Goal: Information Seeking & Learning: Learn about a topic

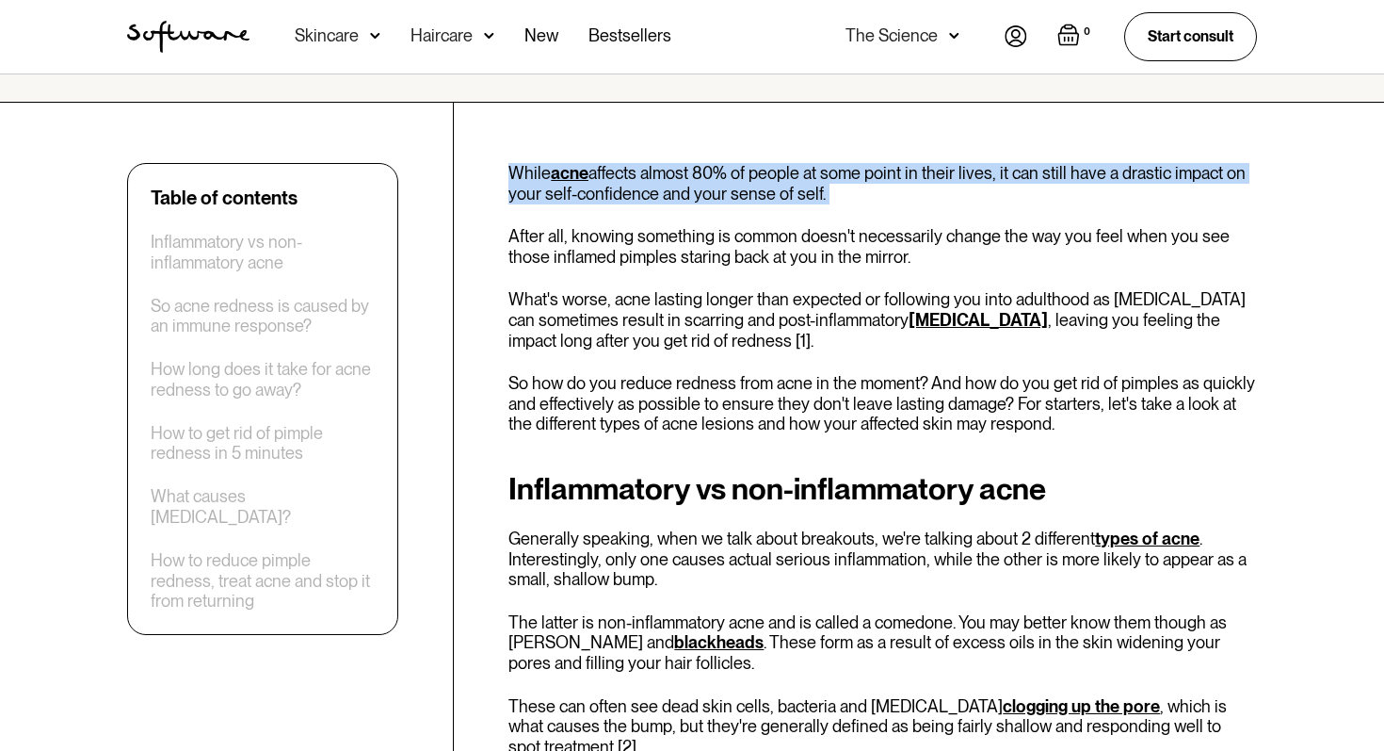
click at [650, 187] on p "While acne affects almost 80% of people at some point in their lives, it can st…" at bounding box center [883, 183] width 749 height 40
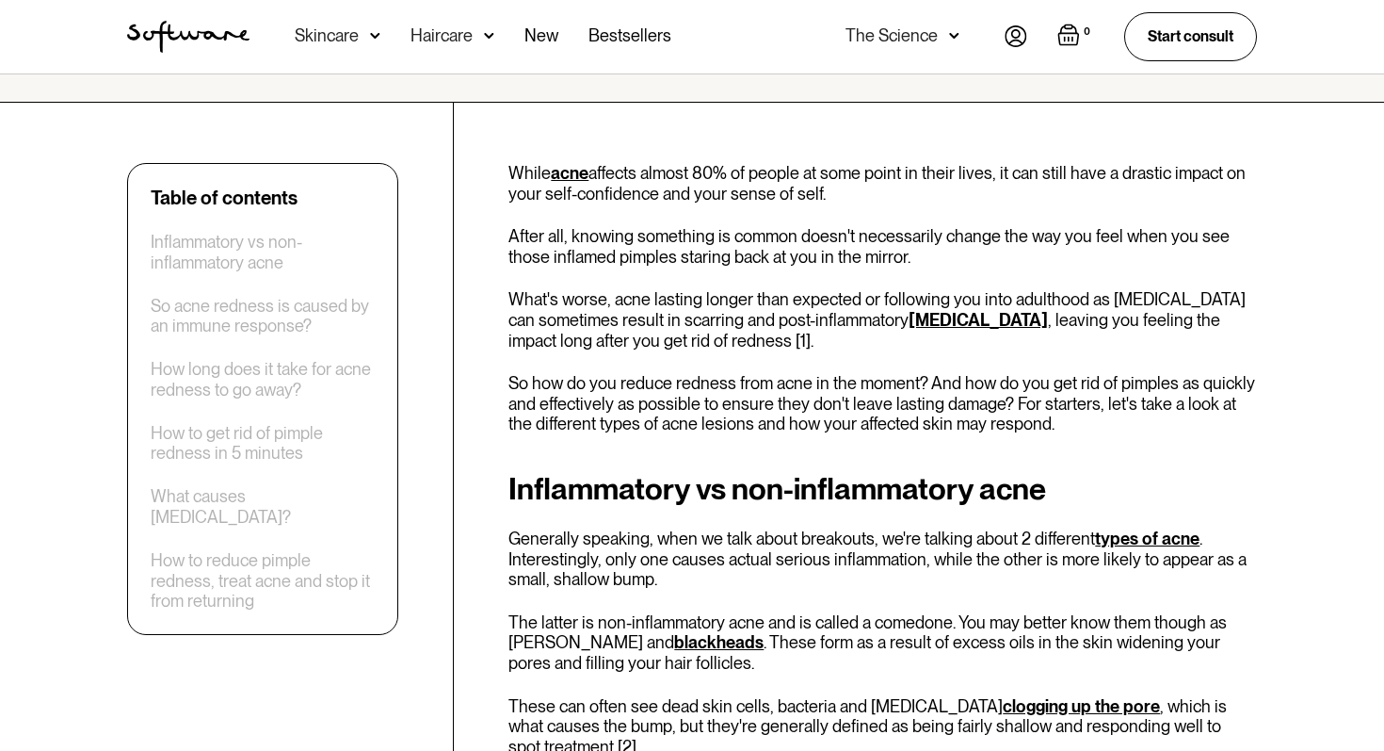
click at [654, 239] on p "After all, knowing something is common doesn't necessarily change the way you f…" at bounding box center [883, 246] width 749 height 40
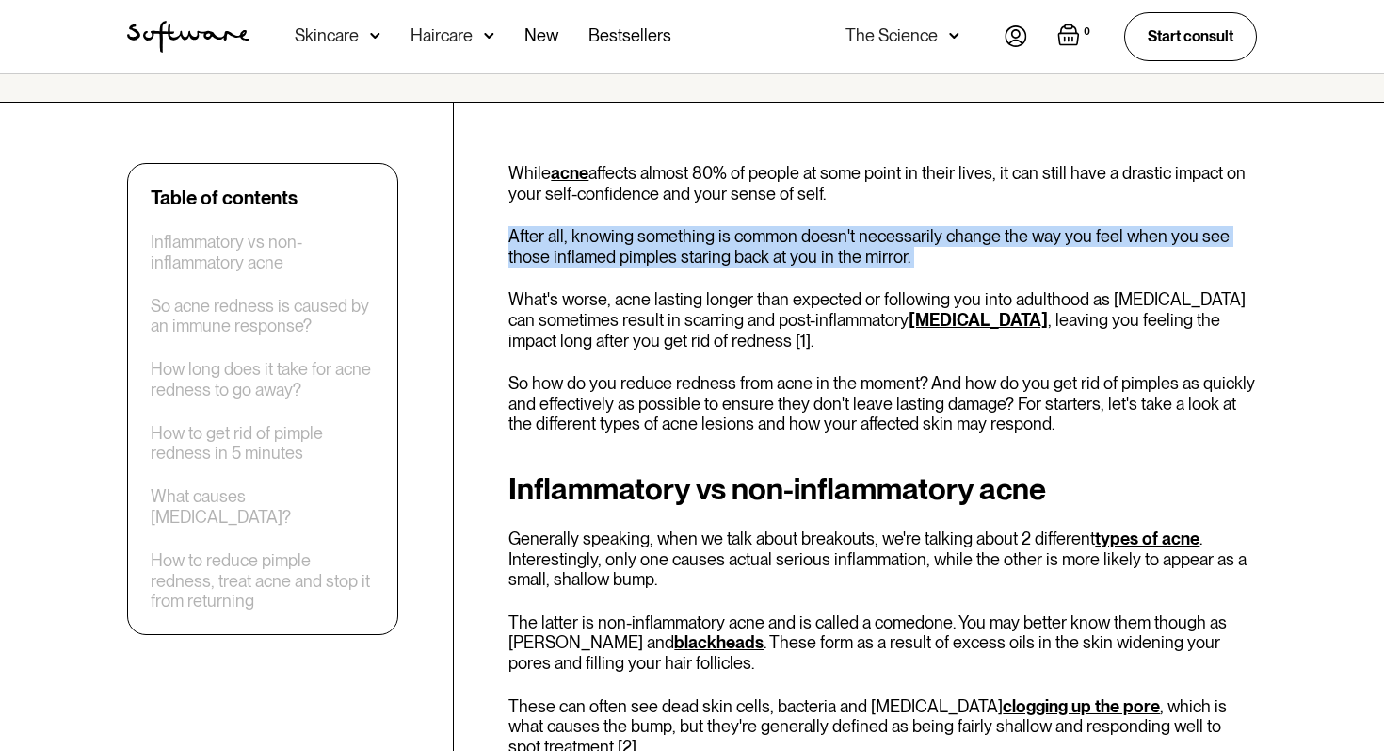
click at [654, 239] on p "After all, knowing something is common doesn't necessarily change the way you f…" at bounding box center [883, 246] width 749 height 40
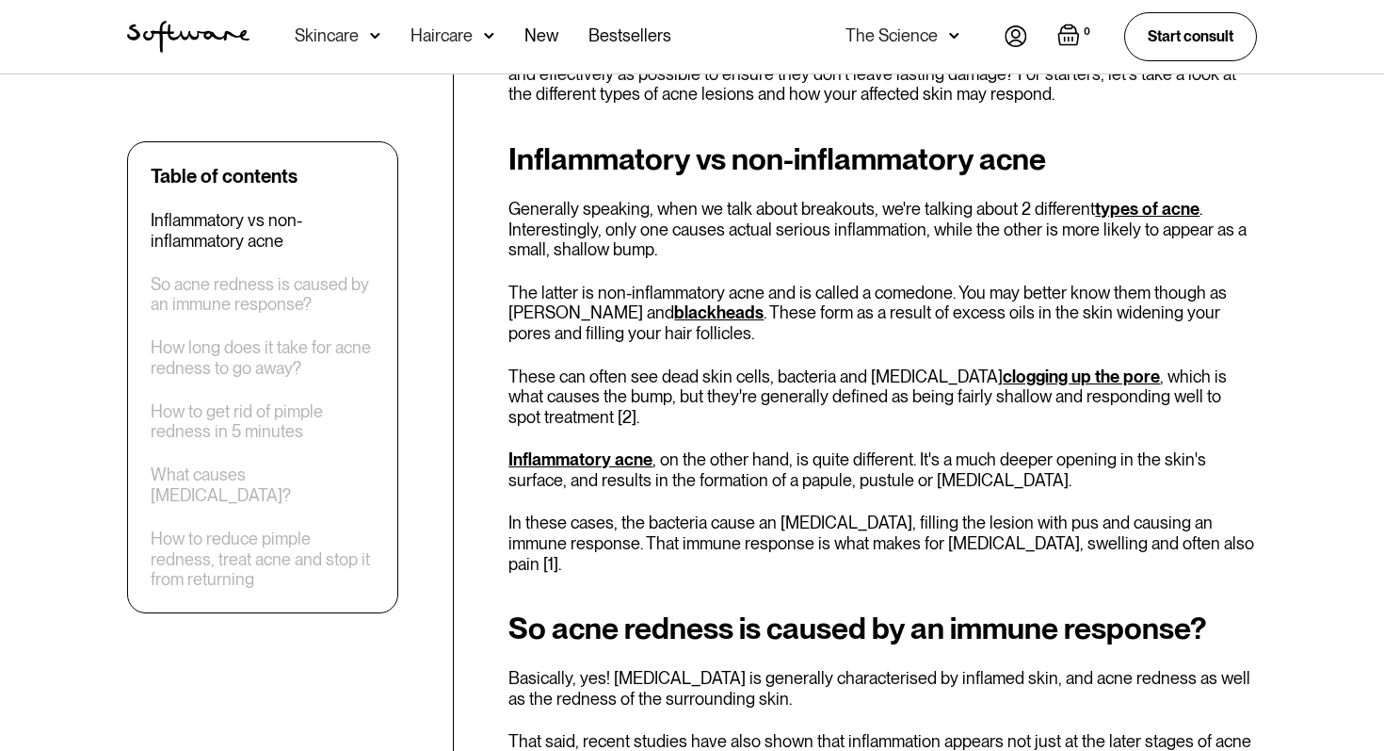
click at [655, 218] on p "Generally speaking, when we talk about breakouts, we're talking about 2 differe…" at bounding box center [883, 229] width 749 height 61
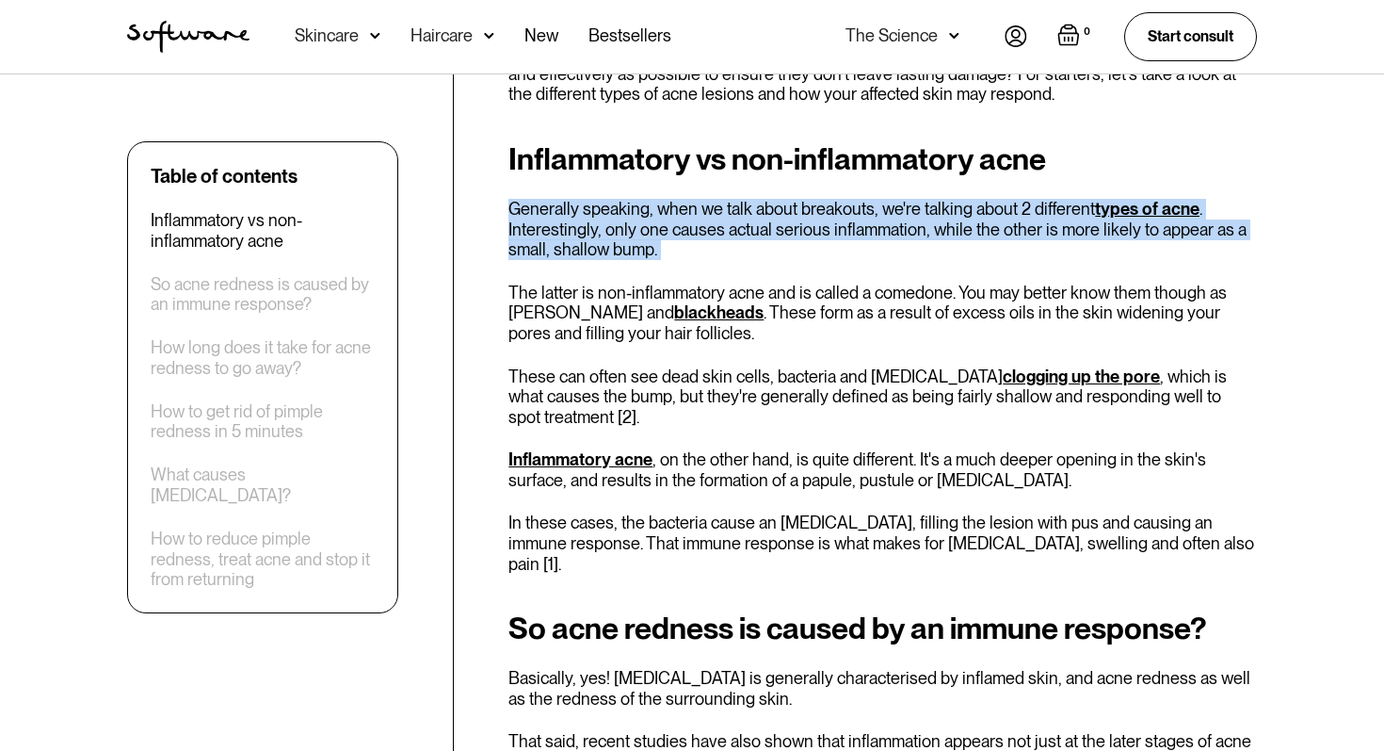
click at [655, 218] on p "Generally speaking, when we talk about breakouts, we're talking about 2 differe…" at bounding box center [883, 229] width 749 height 61
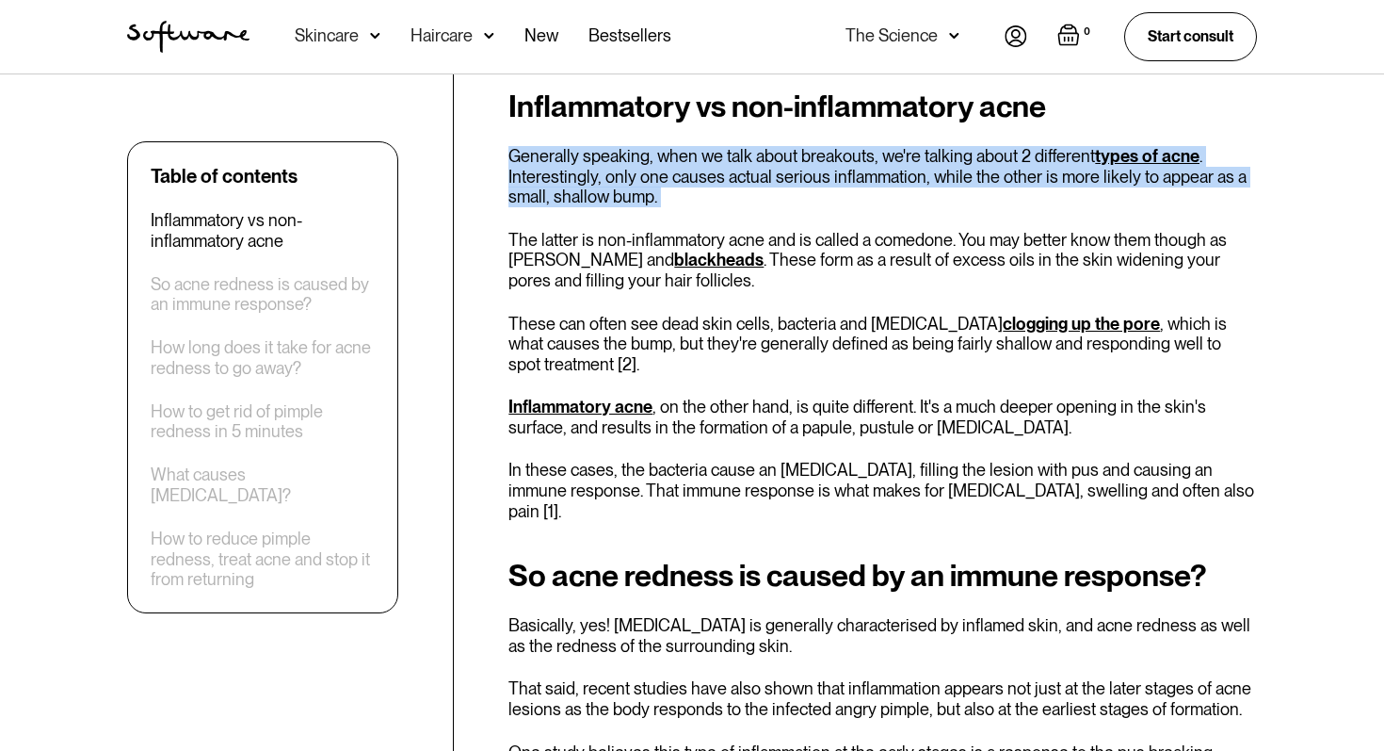
scroll to position [952, 0]
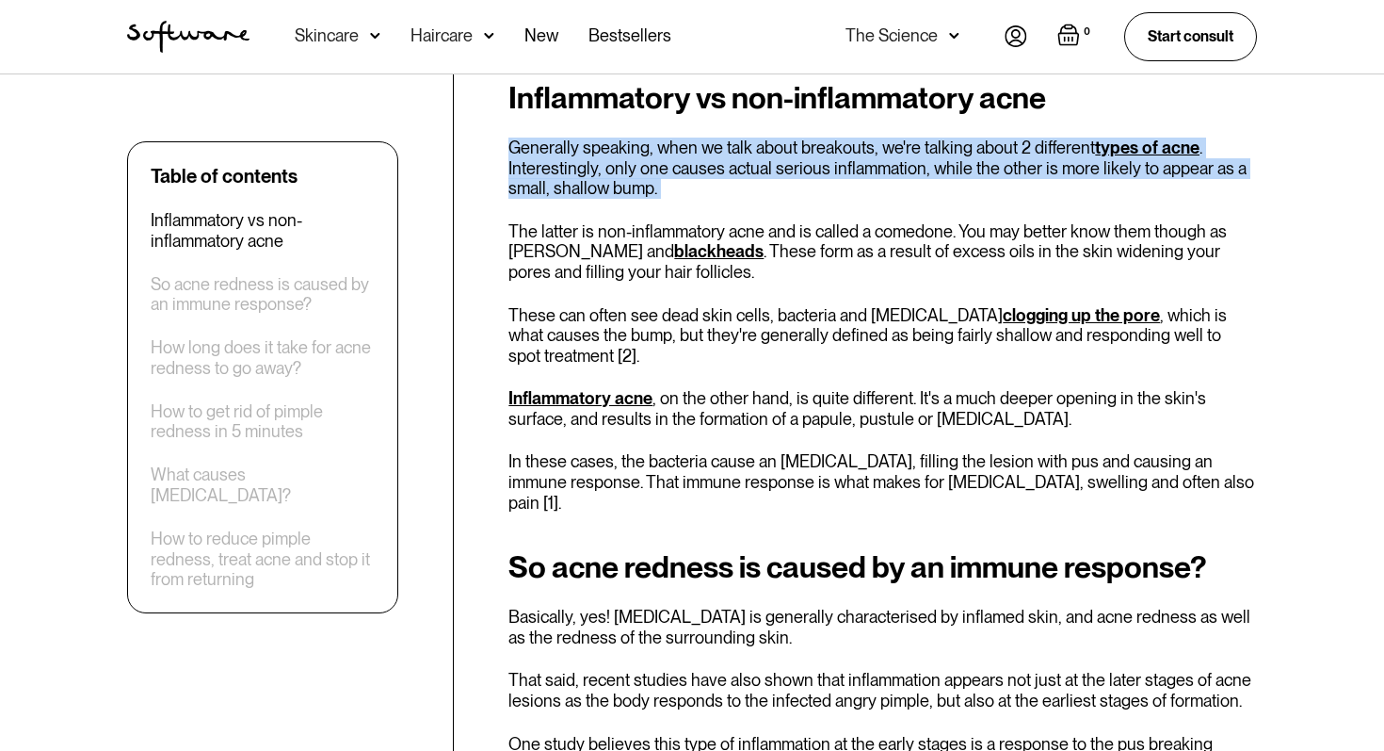
click at [655, 218] on div "Inflammatory vs non-inflammatory acne Generally speaking, when we talk about br…" at bounding box center [883, 296] width 749 height 431
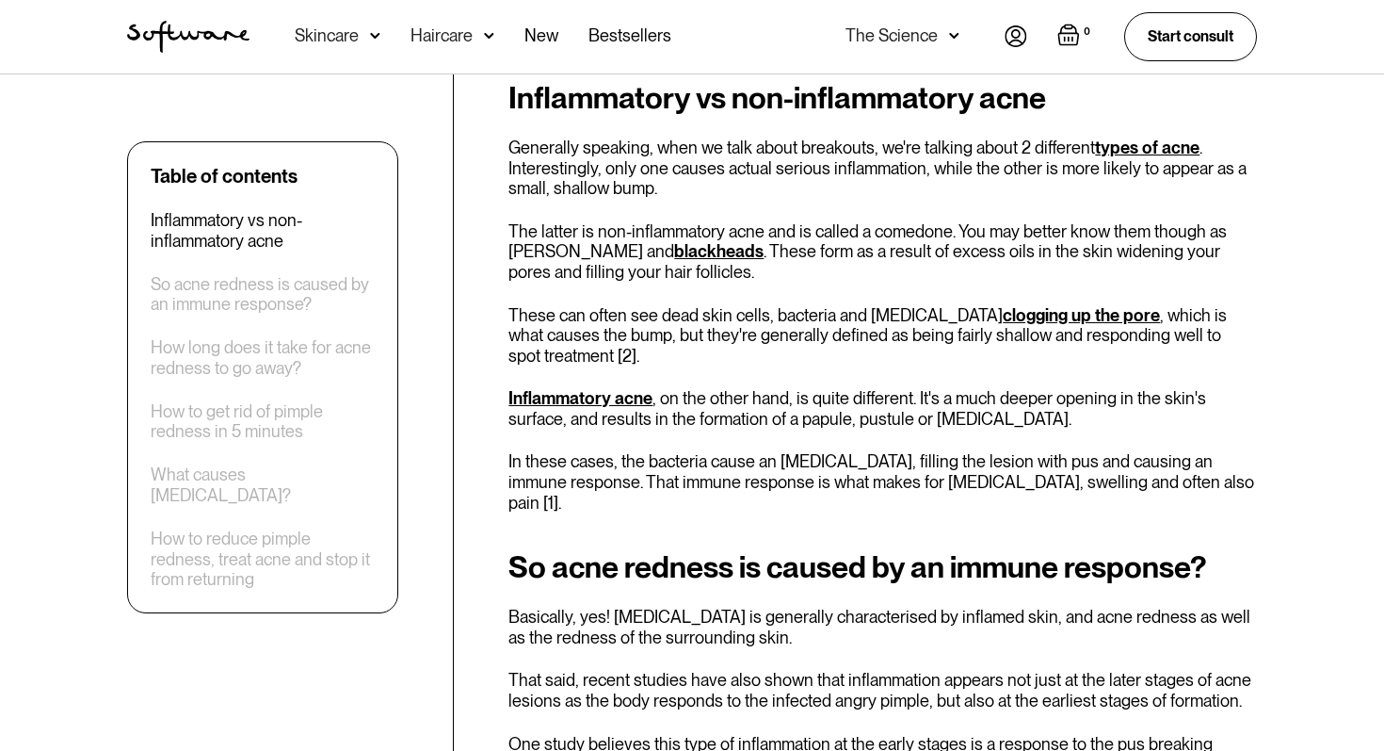
click at [655, 237] on p "The latter is non-inflammatory acne and is called a comedone. You may better kn…" at bounding box center [883, 251] width 749 height 61
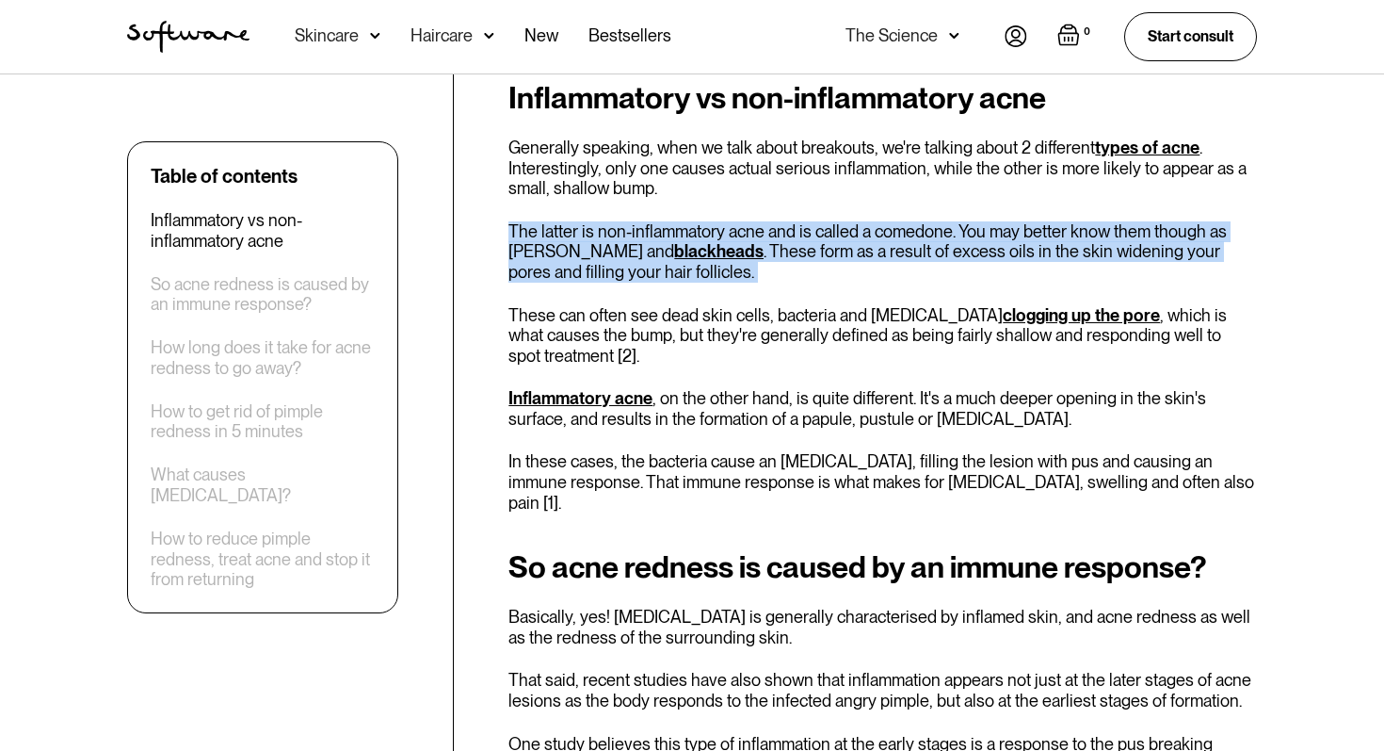
click at [604, 240] on p "The latter is non-inflammatory acne and is called a comedone. You may better kn…" at bounding box center [883, 251] width 749 height 61
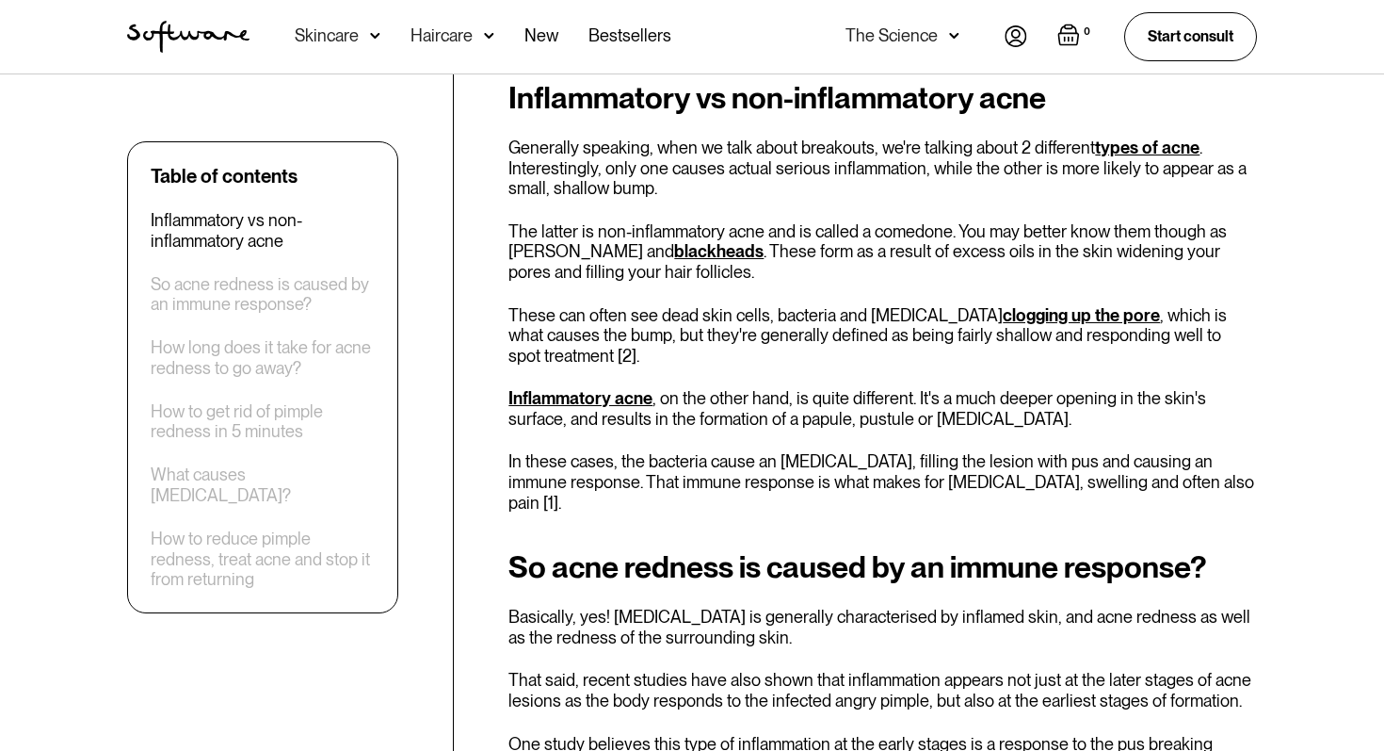
click at [604, 240] on p "The latter is non-inflammatory acne and is called a comedone. You may better kn…" at bounding box center [883, 251] width 749 height 61
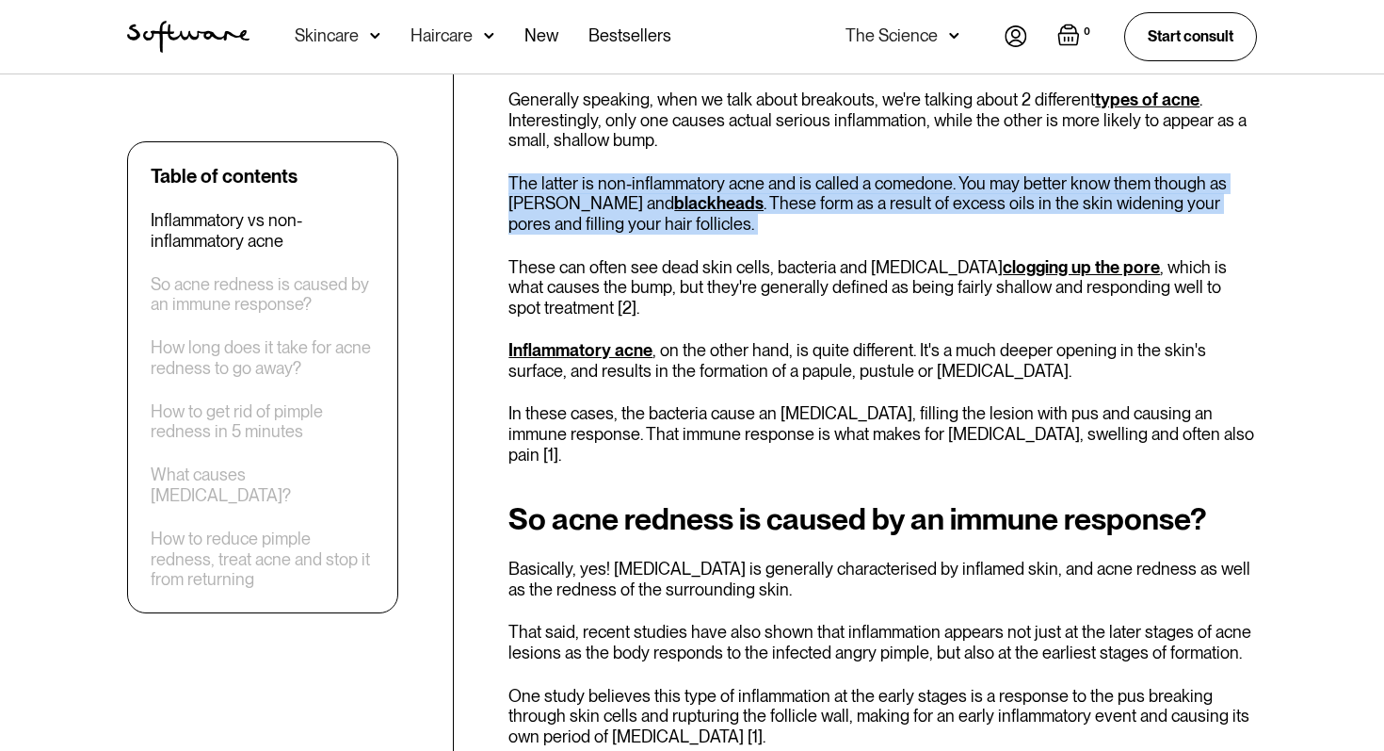
scroll to position [1019, 0]
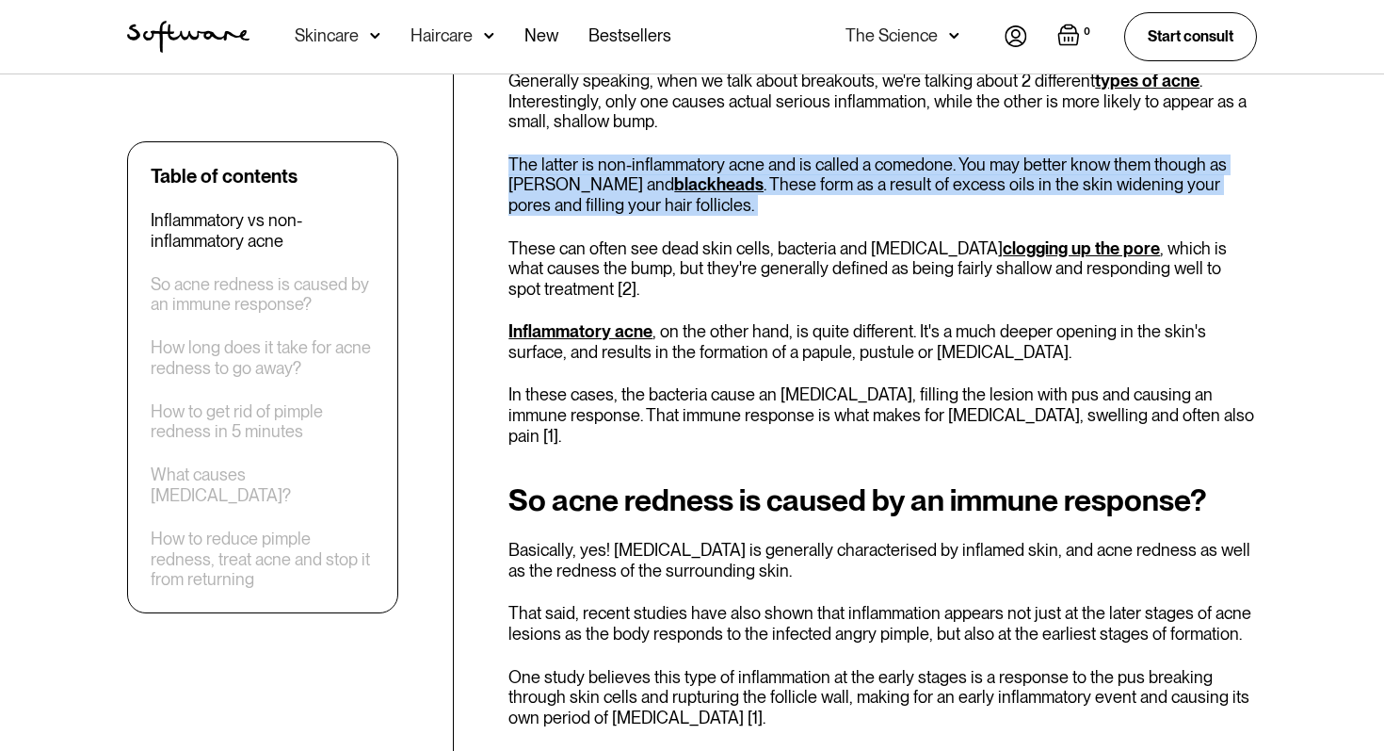
click at [605, 252] on p "These can often see dead skin cells, bacteria and [MEDICAL_DATA] clogging up th…" at bounding box center [883, 268] width 749 height 61
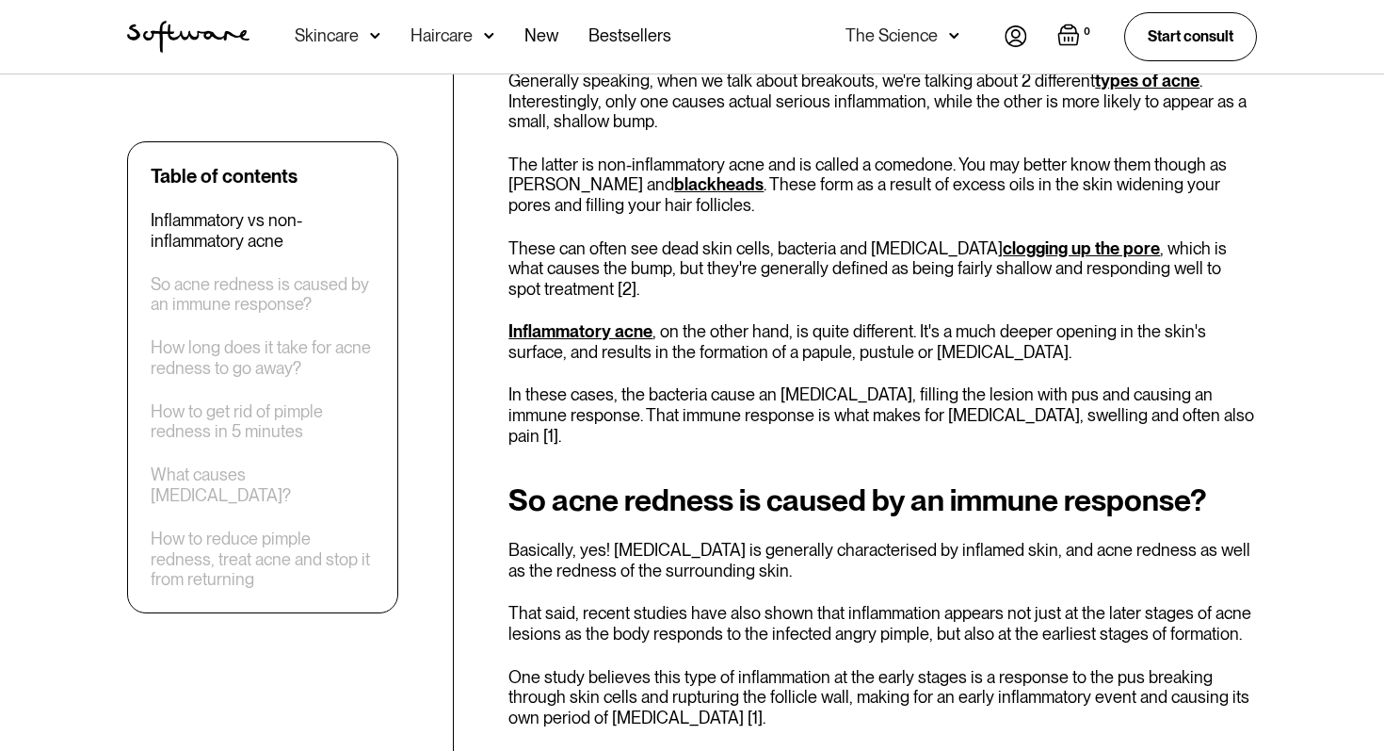
click at [605, 252] on p "These can often see dead skin cells, bacteria and [MEDICAL_DATA] clogging up th…" at bounding box center [883, 268] width 749 height 61
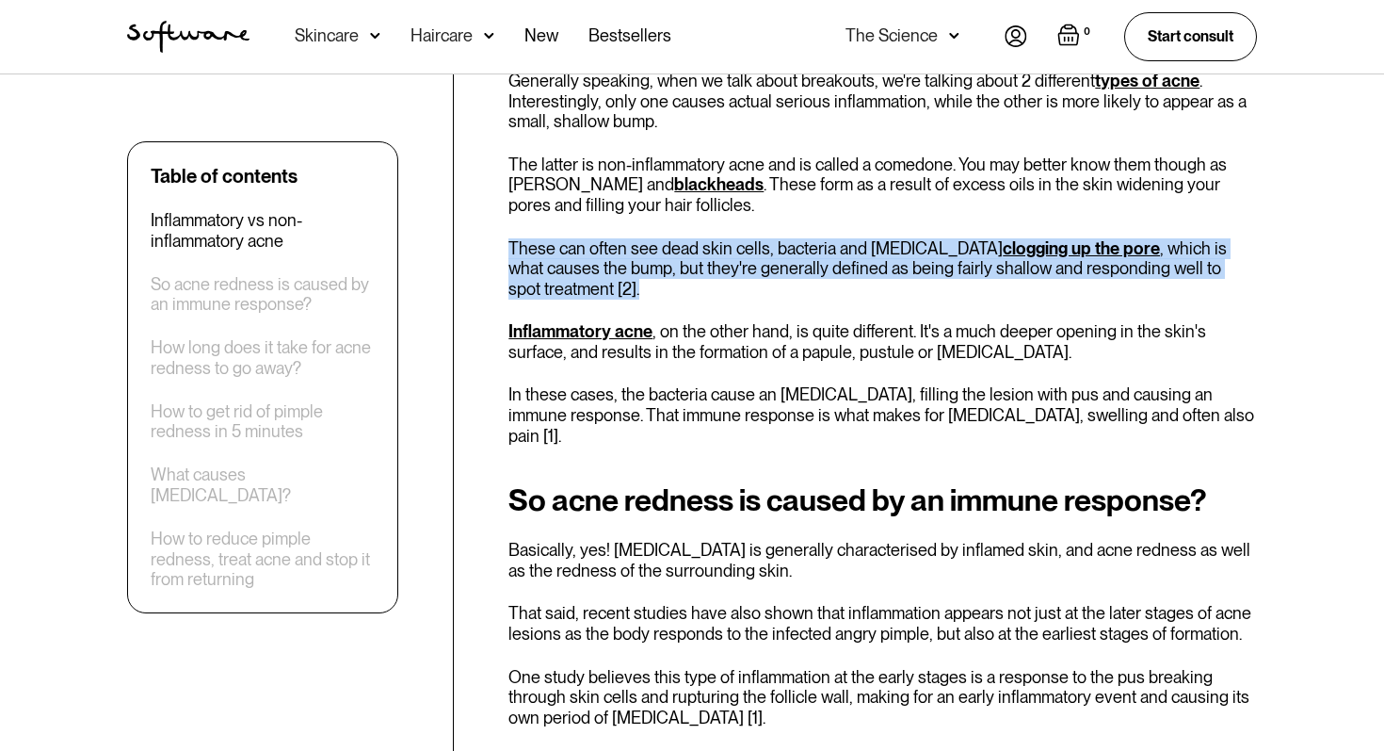
click at [605, 252] on p "These can often see dead skin cells, bacteria and [MEDICAL_DATA] clogging up th…" at bounding box center [883, 268] width 749 height 61
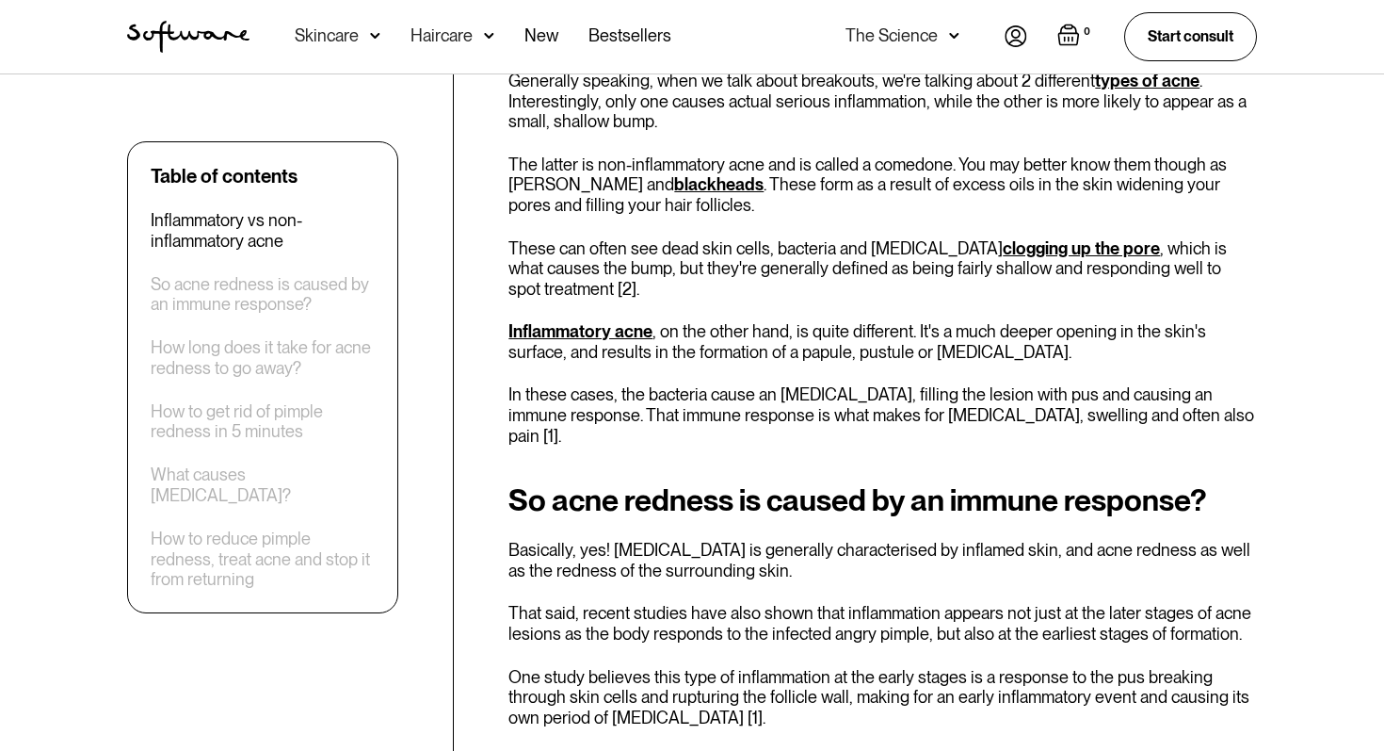
click at [701, 321] on p "Inflammatory acne , on the other hand, is quite different. It's a much deeper o…" at bounding box center [883, 341] width 749 height 40
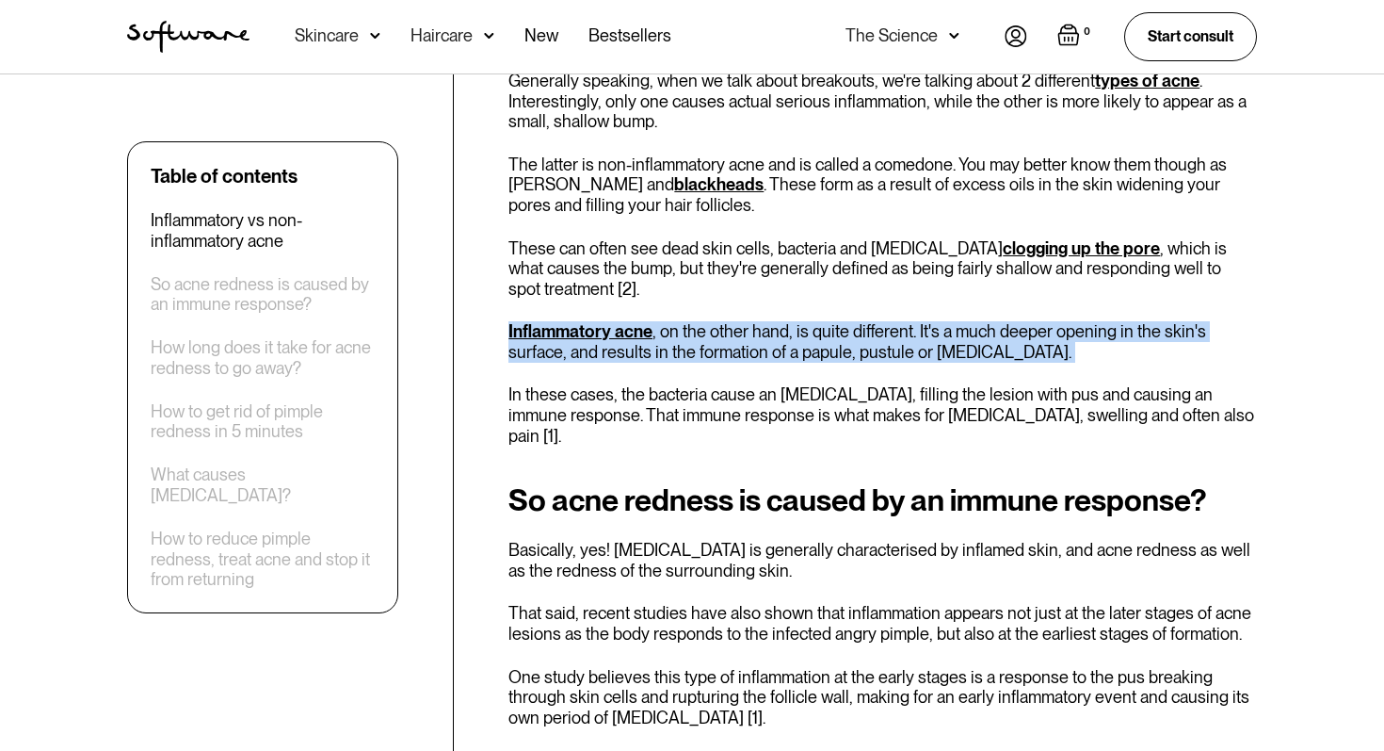
click at [701, 321] on p "Inflammatory acne , on the other hand, is quite different. It's a much deeper o…" at bounding box center [883, 341] width 749 height 40
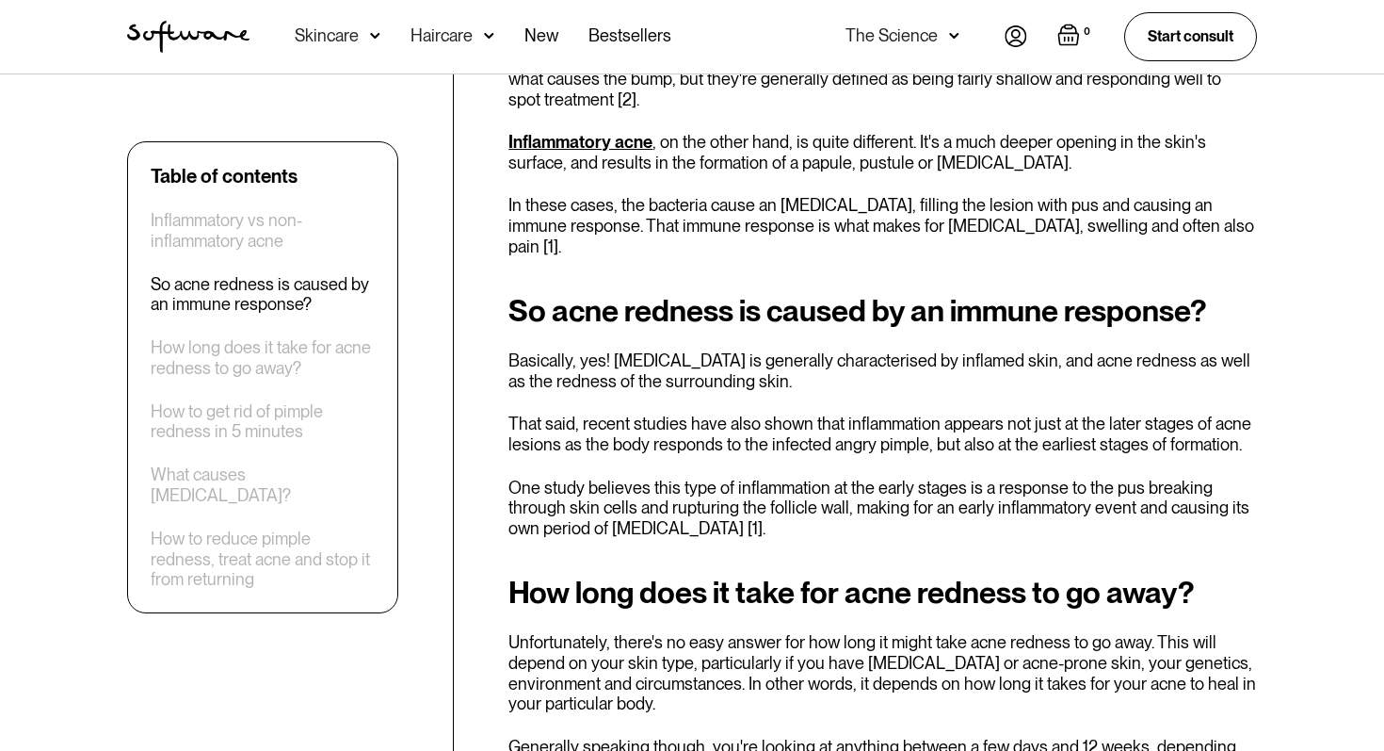
scroll to position [1302, 0]
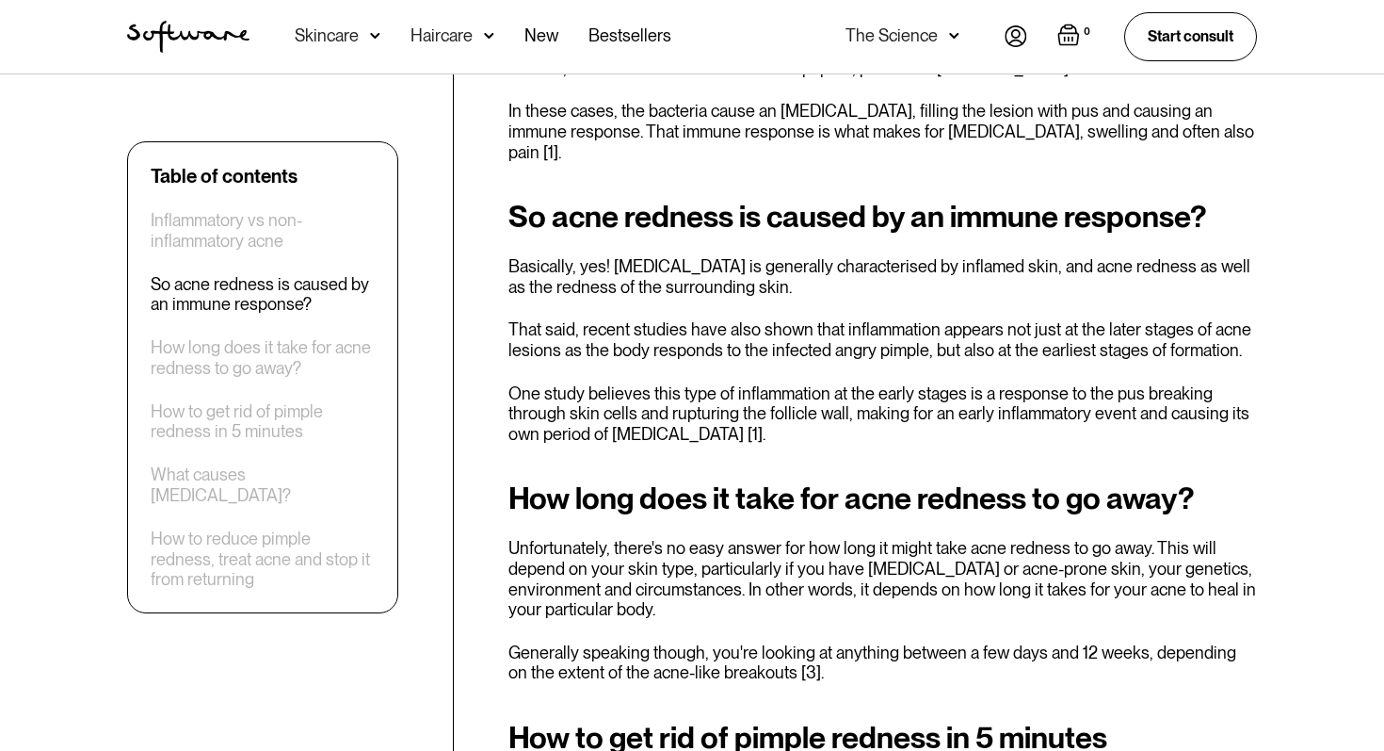
click at [654, 261] on p "Basically, yes! [MEDICAL_DATA] is generally characterised by inflamed skin, and…" at bounding box center [883, 276] width 749 height 40
click at [654, 256] on p "Basically, yes! [MEDICAL_DATA] is generally characterised by inflamed skin, and…" at bounding box center [883, 276] width 749 height 40
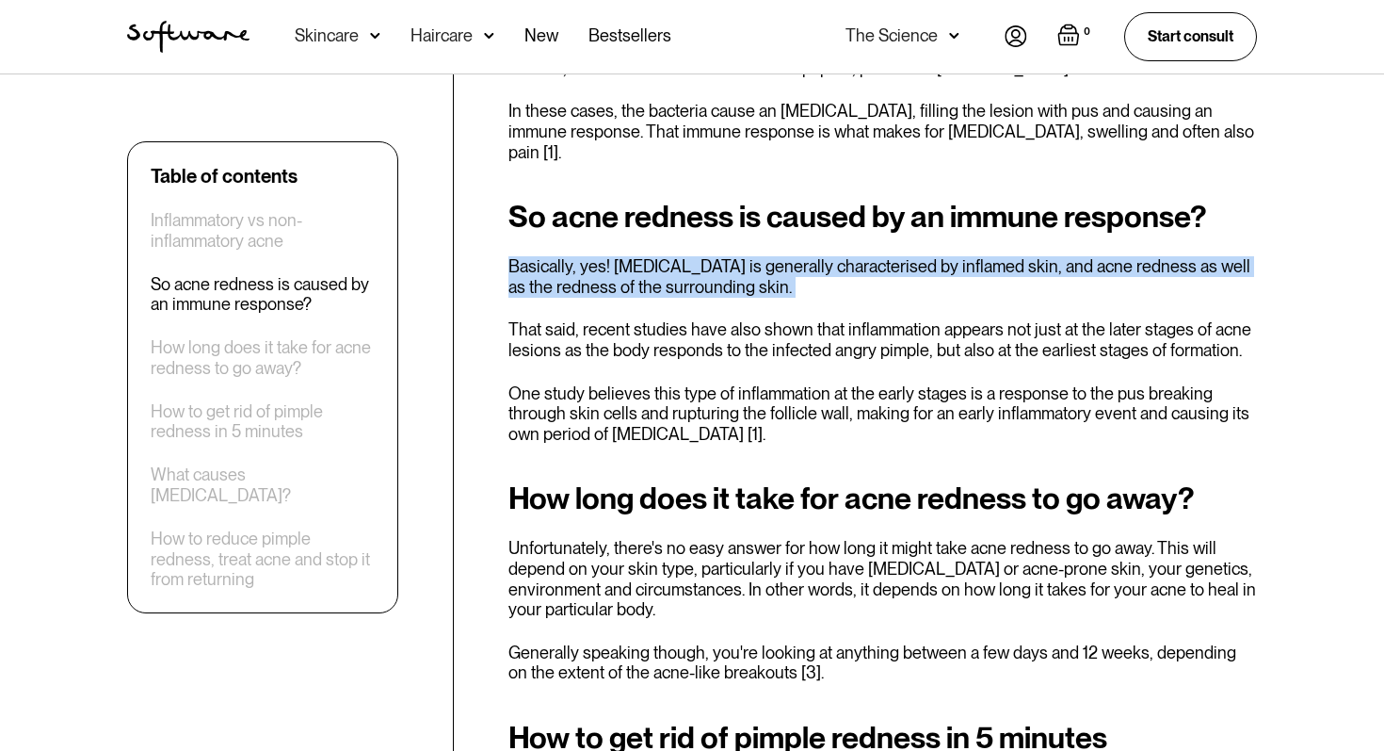
click at [653, 256] on p "Basically, yes! [MEDICAL_DATA] is generally characterised by inflamed skin, and…" at bounding box center [883, 276] width 749 height 40
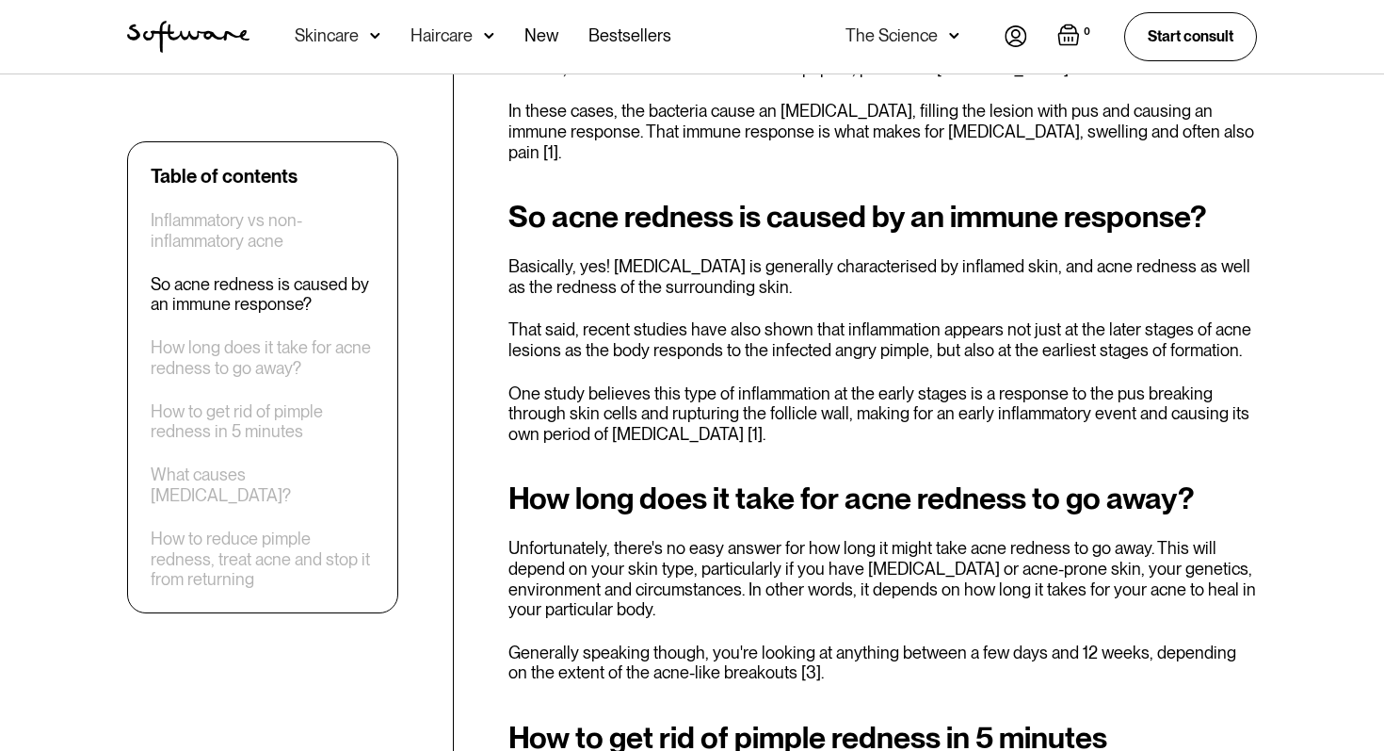
click at [653, 256] on p "Basically, yes! [MEDICAL_DATA] is generally characterised by inflamed skin, and…" at bounding box center [883, 276] width 749 height 40
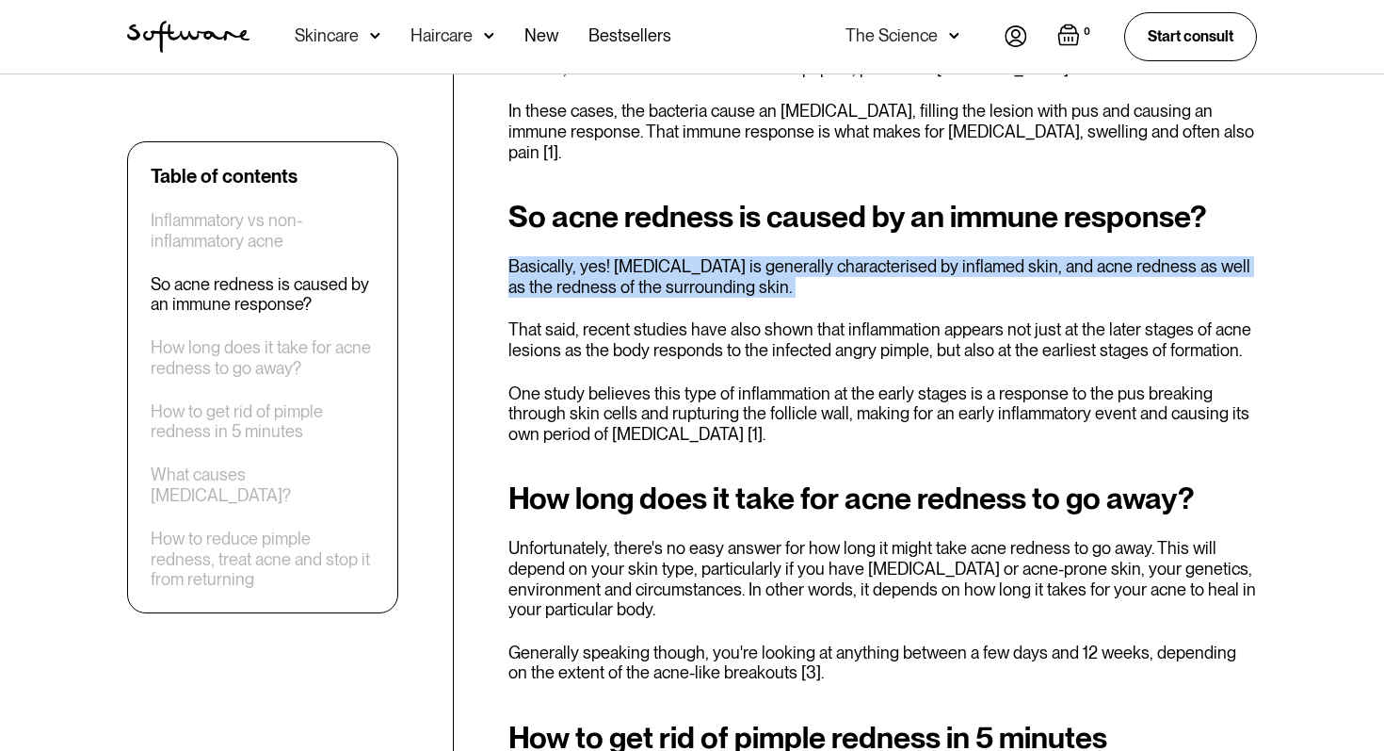
click at [653, 319] on p "That said, recent studies have also shown that inflammation appears not just at…" at bounding box center [883, 339] width 749 height 40
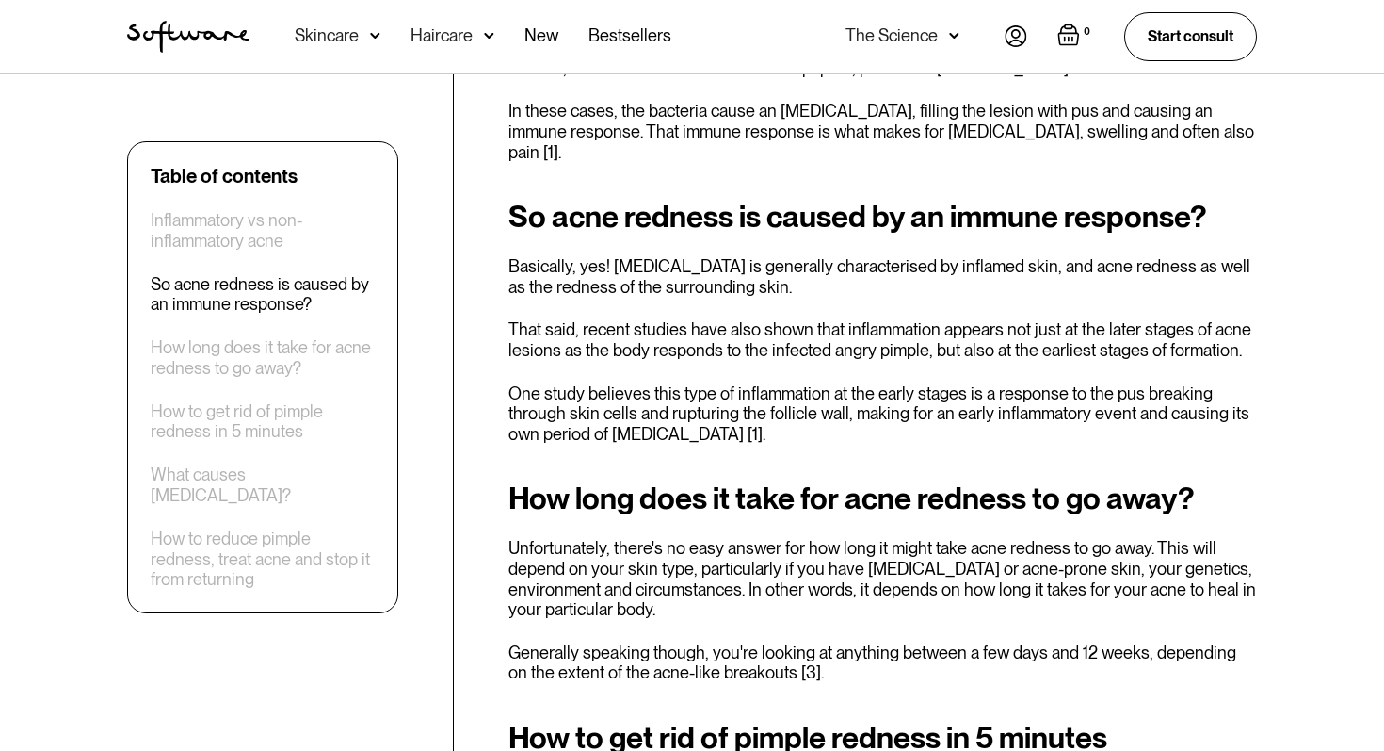
click at [653, 319] on p "That said, recent studies have also shown that inflammation appears not just at…" at bounding box center [883, 339] width 749 height 40
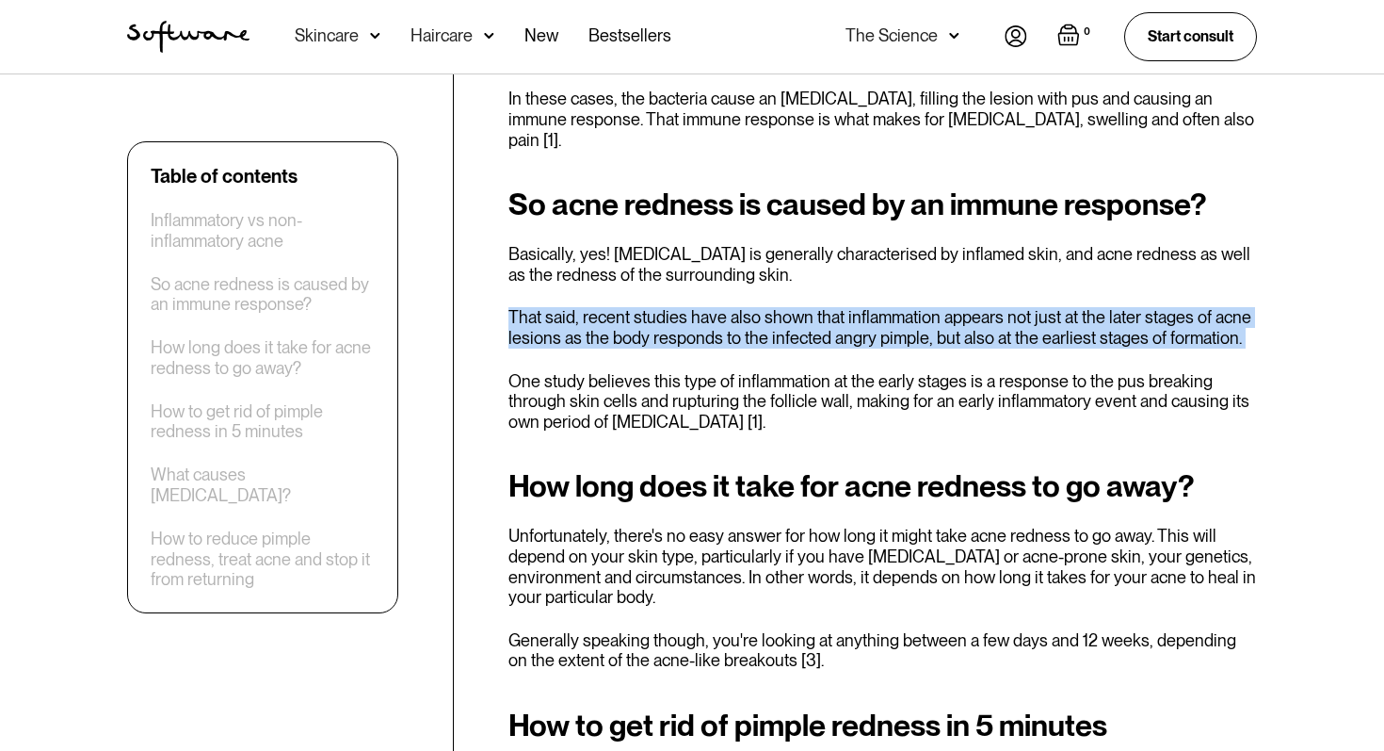
scroll to position [1366, 0]
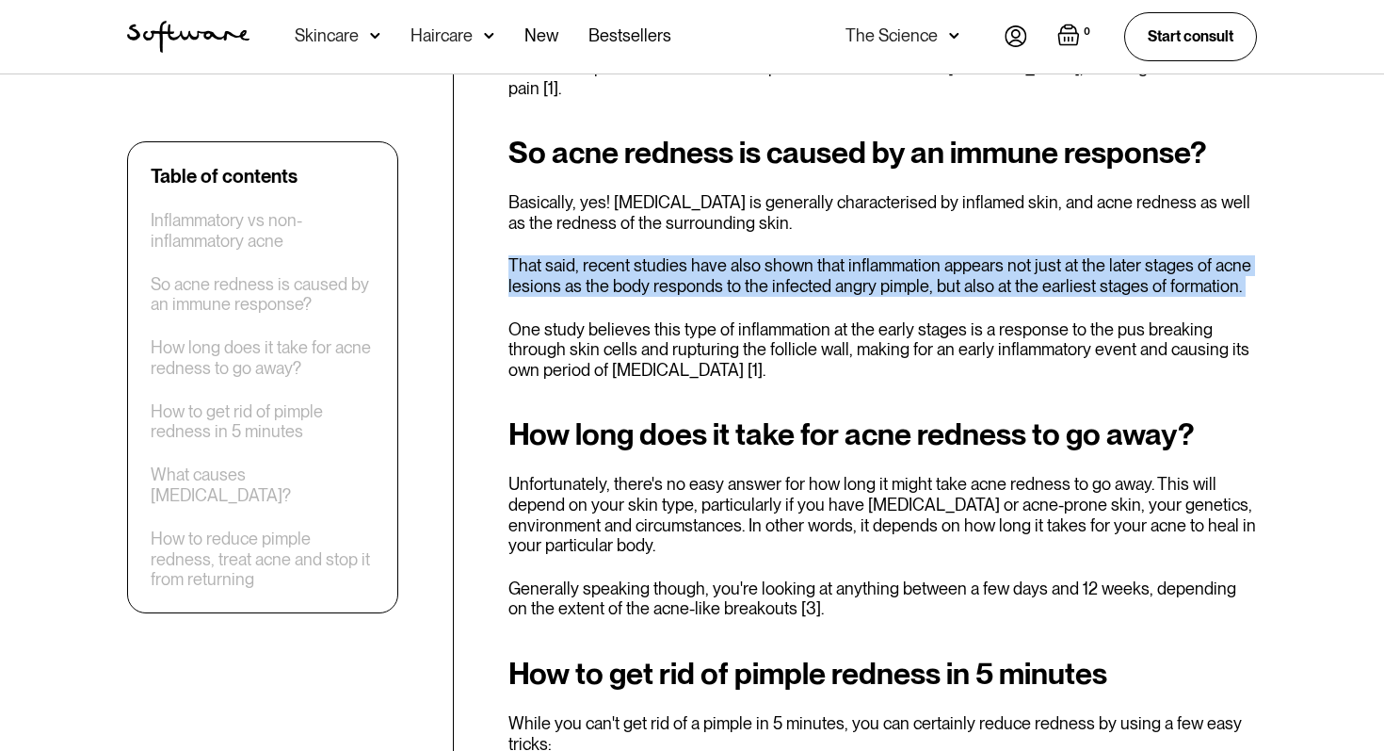
click at [652, 319] on p "One study believes this type of inflammation at the early stages is a response …" at bounding box center [883, 349] width 749 height 61
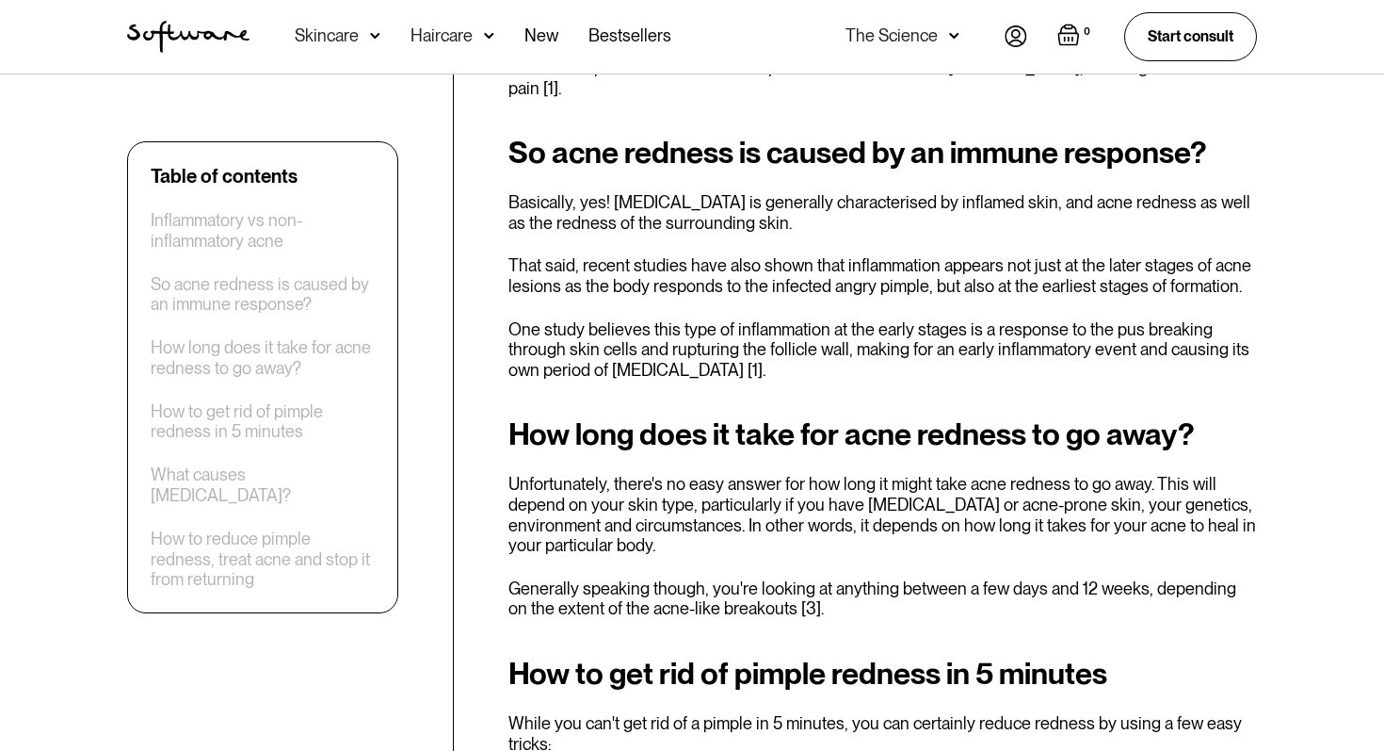
click at [652, 319] on p "One study believes this type of inflammation at the early stages is a response …" at bounding box center [883, 349] width 749 height 61
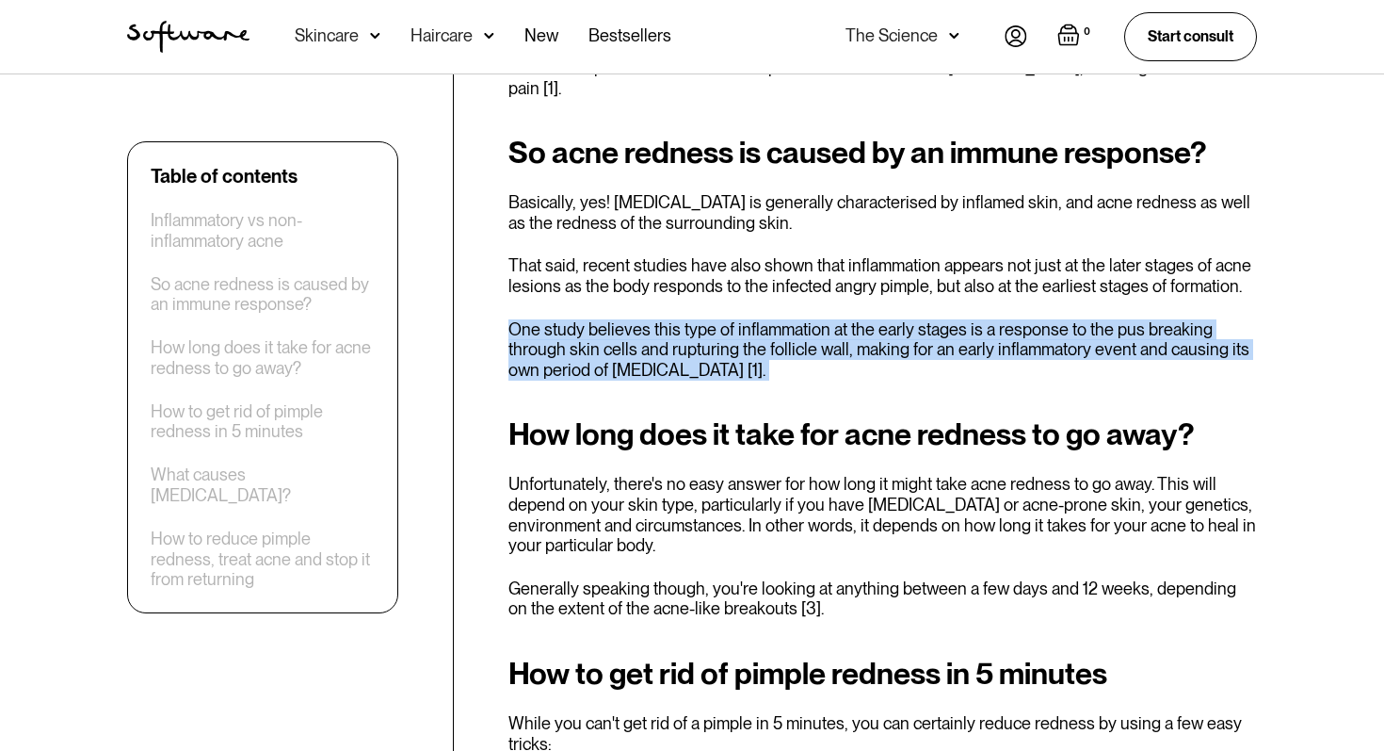
click at [650, 319] on p "One study believes this type of inflammation at the early stages is a response …" at bounding box center [883, 349] width 749 height 61
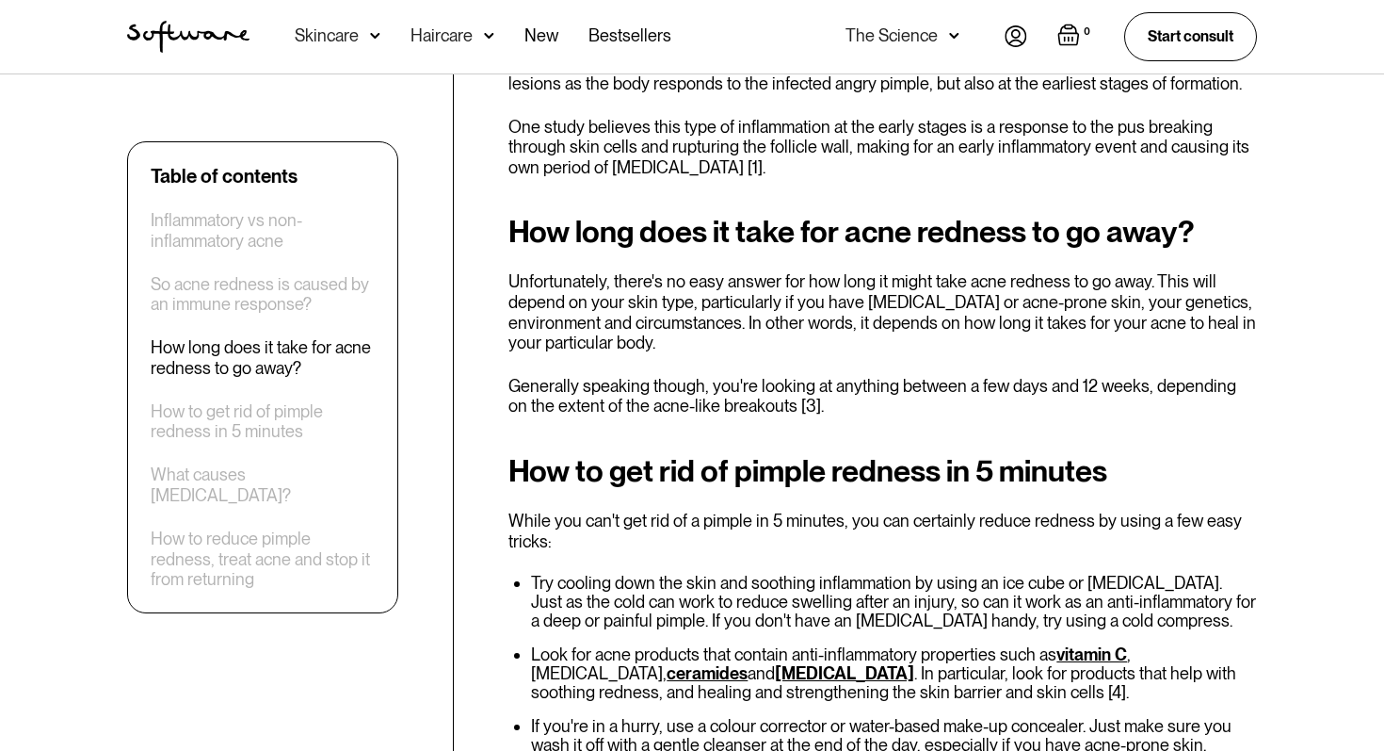
scroll to position [1584, 0]
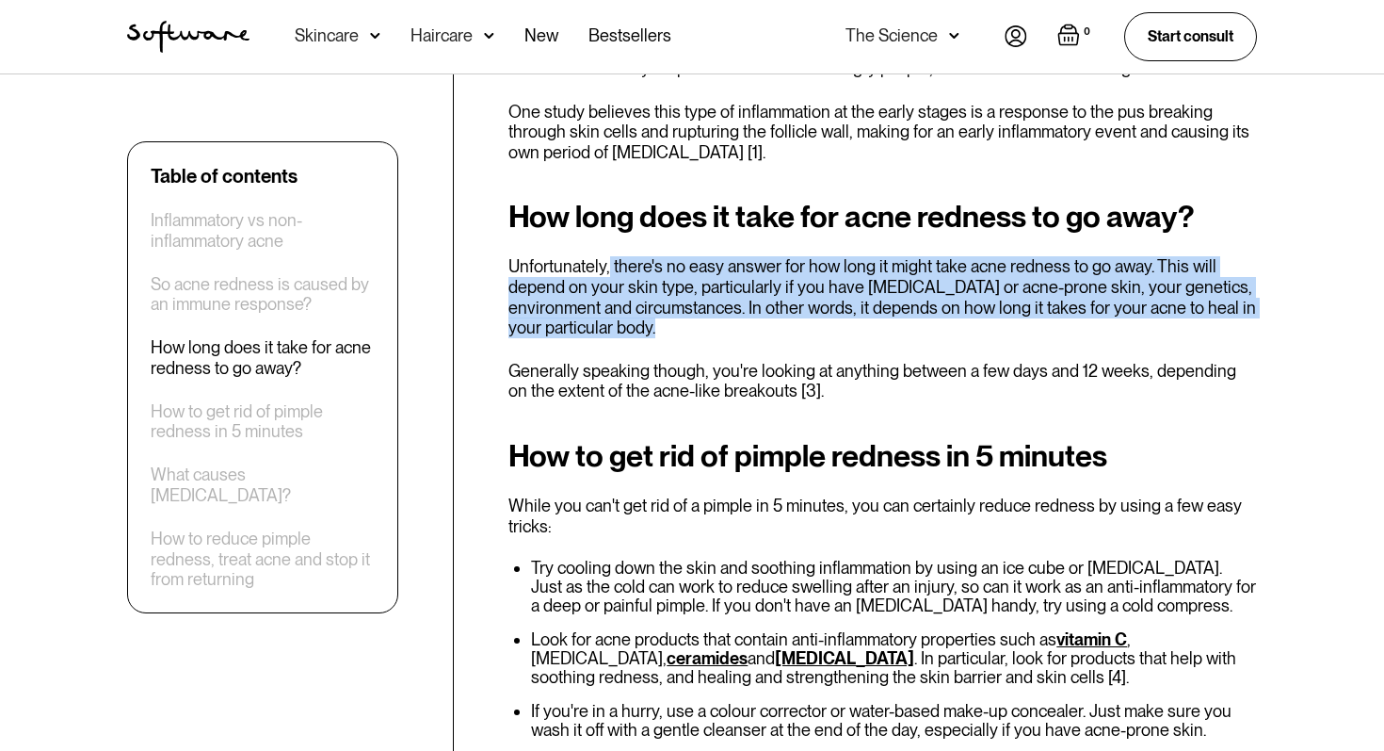
drag, startPoint x: 609, startPoint y: 250, endPoint x: 674, endPoint y: 307, distance: 86.7
click at [674, 307] on p "Unfortunately, there's no easy answer for how long it might take acne redness t…" at bounding box center [883, 296] width 749 height 81
click at [657, 268] on p "Unfortunately, there's no easy answer for how long it might take acne redness t…" at bounding box center [883, 296] width 749 height 81
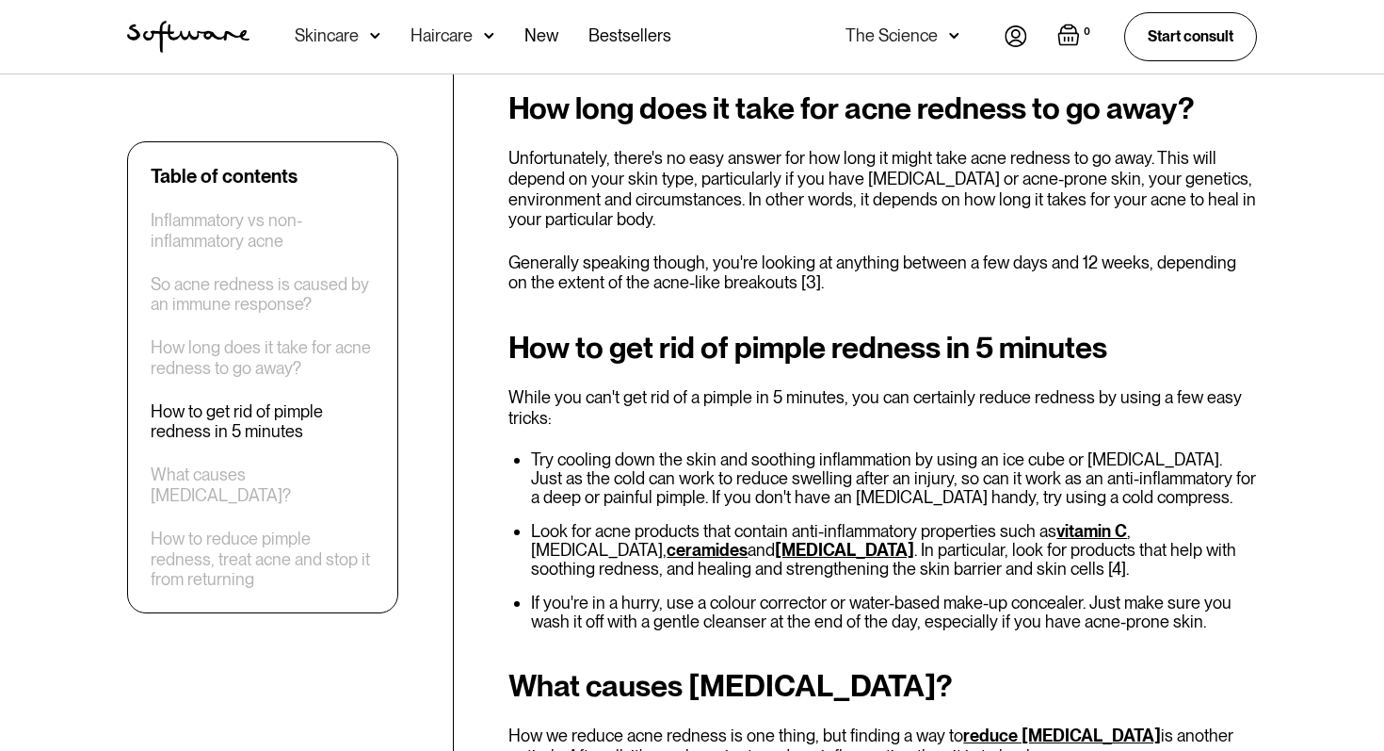
scroll to position [1697, 0]
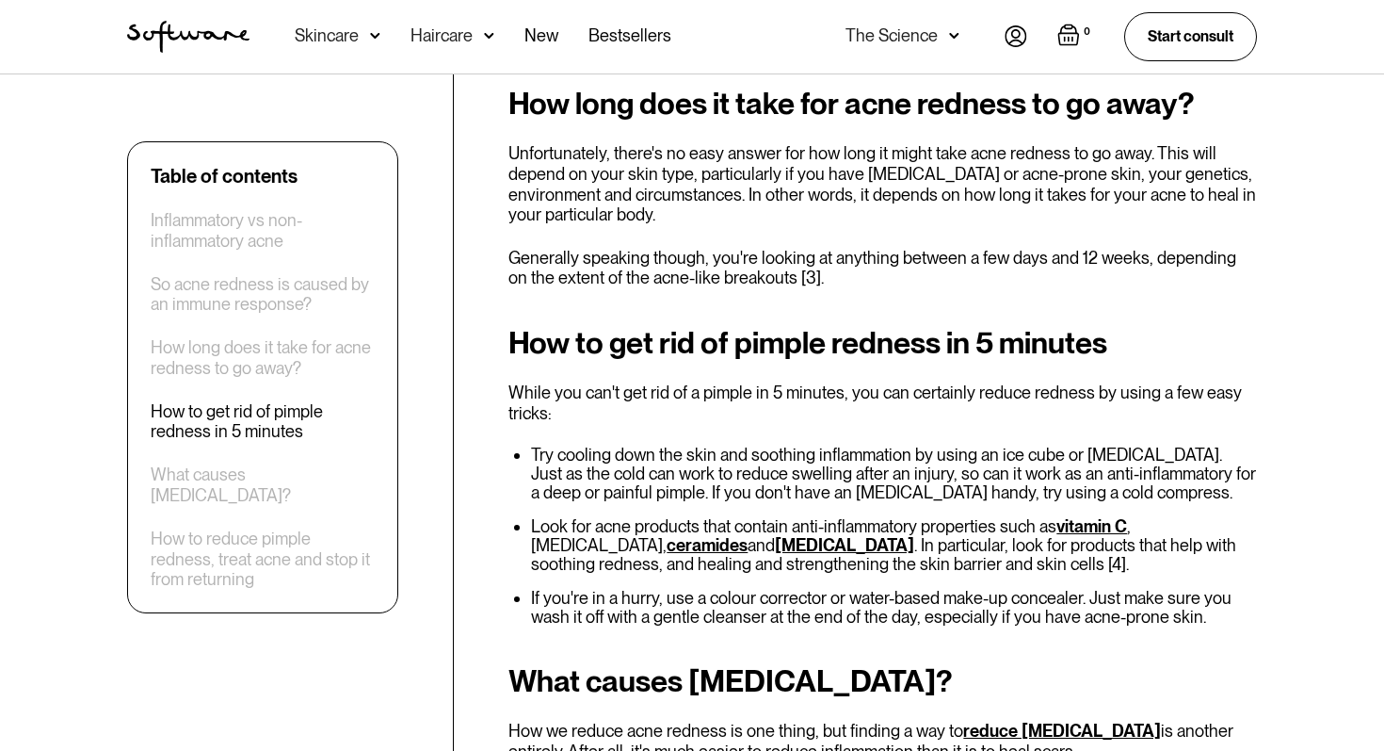
click at [660, 251] on p "Generally speaking though, you're looking at anything between a few days and 12…" at bounding box center [883, 268] width 749 height 40
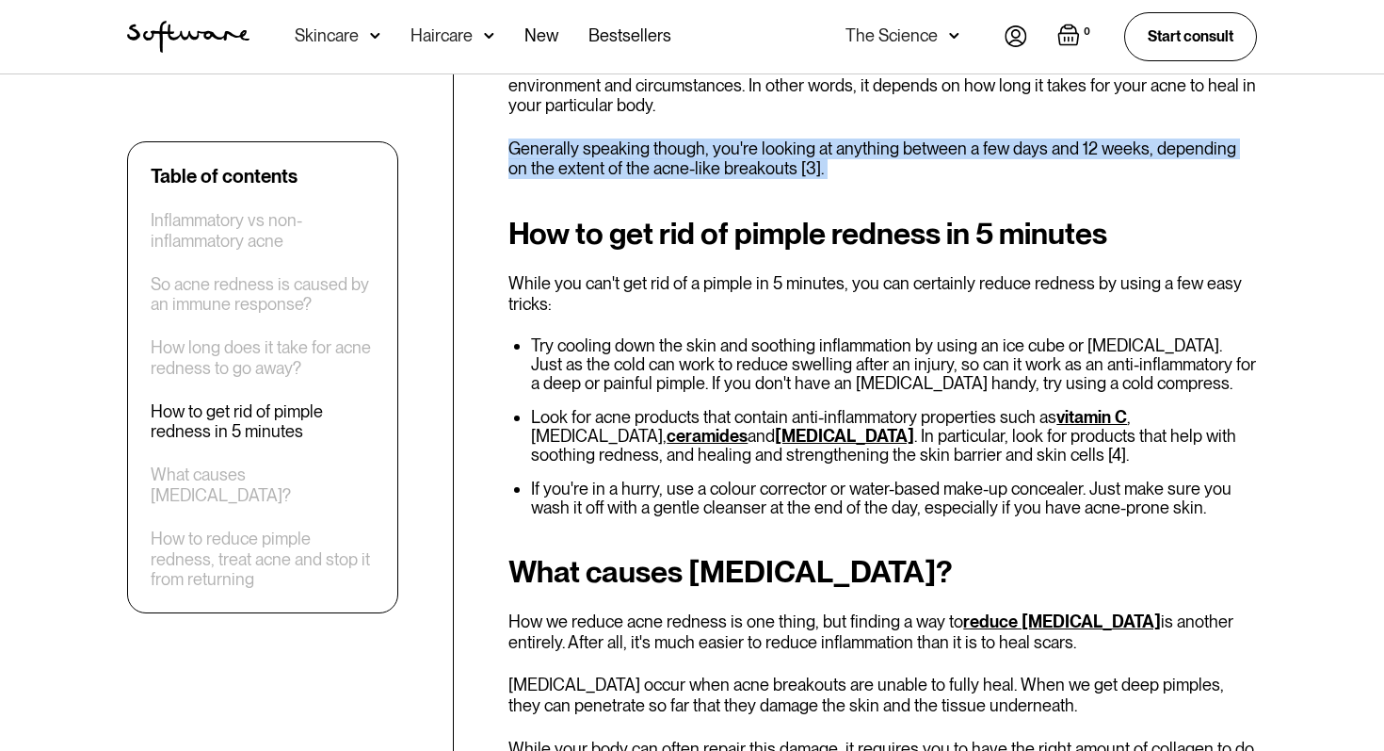
scroll to position [1836, 0]
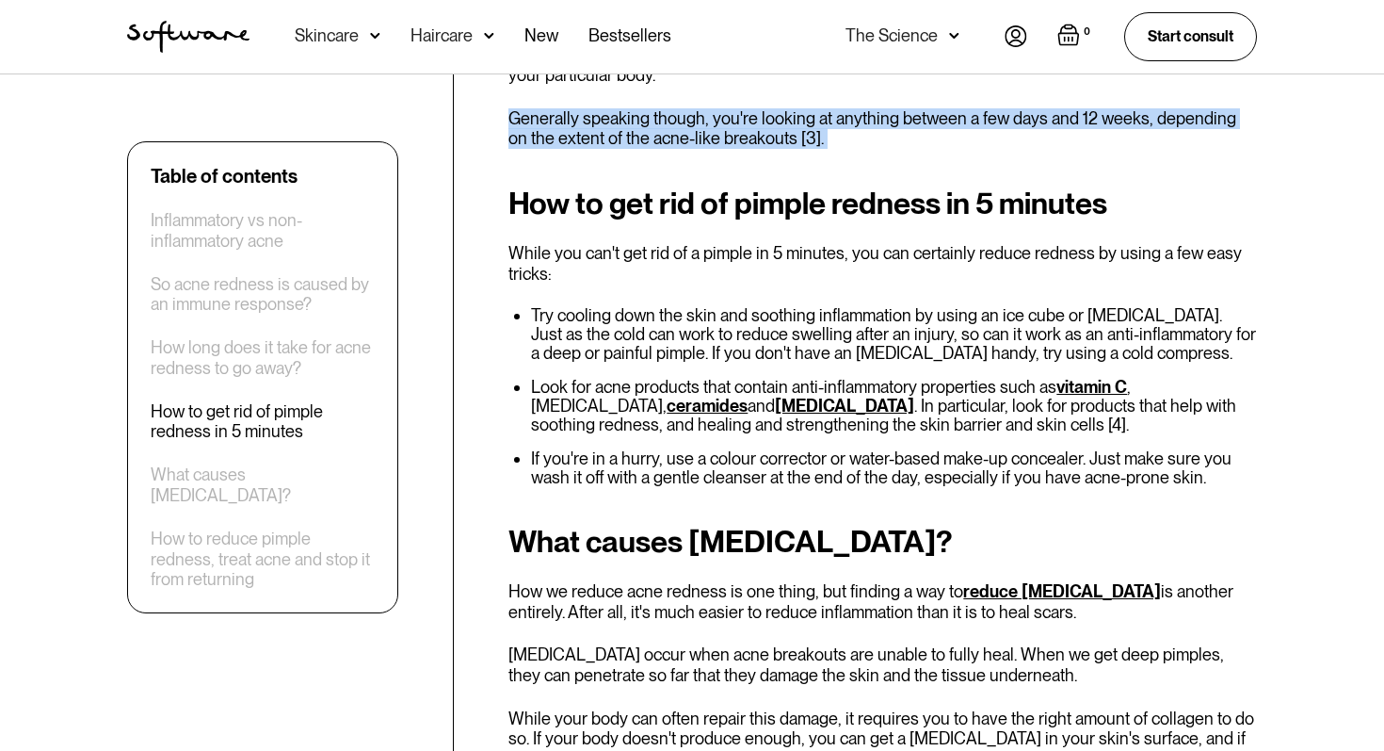
click at [656, 243] on p "While you can't get rid of a pimple in 5 minutes, you can certainly reduce redn…" at bounding box center [883, 263] width 749 height 40
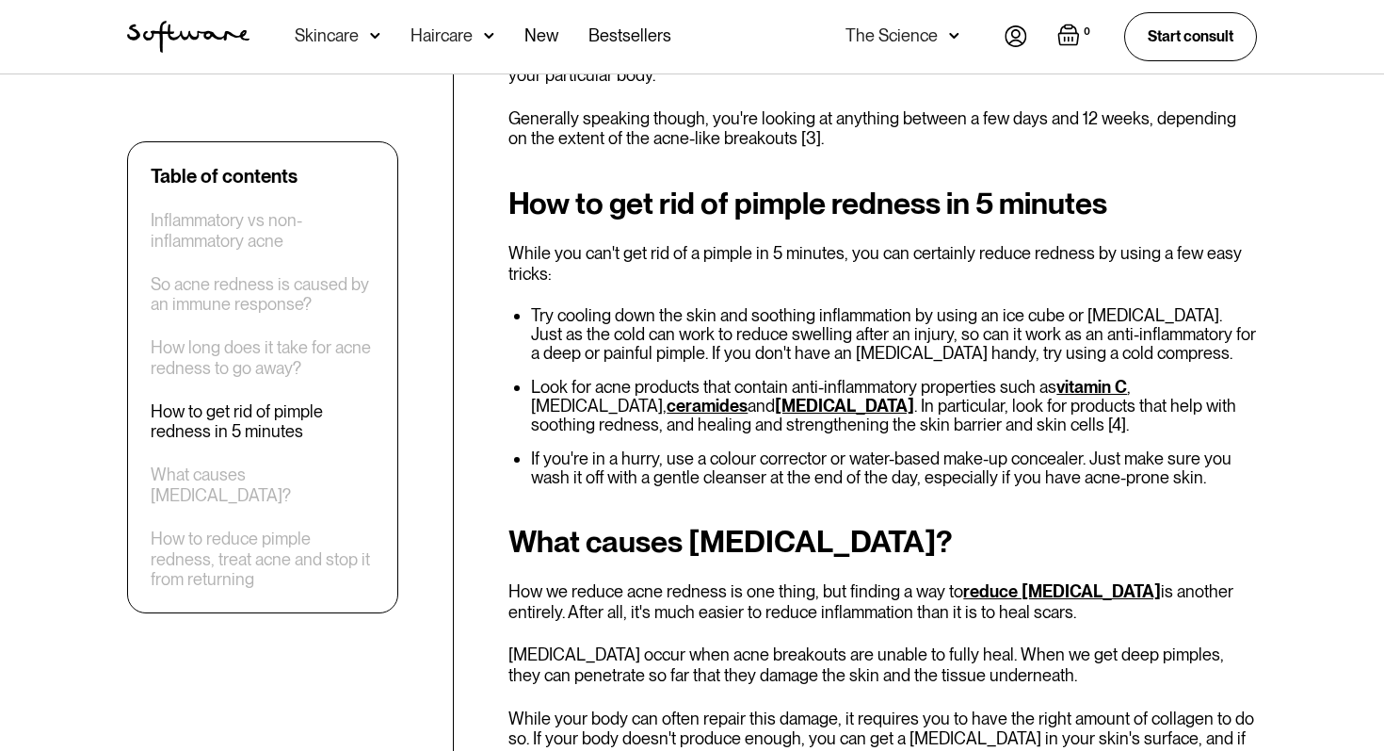
click at [656, 243] on p "While you can't get rid of a pimple in 5 minutes, you can certainly reduce redn…" at bounding box center [883, 263] width 749 height 40
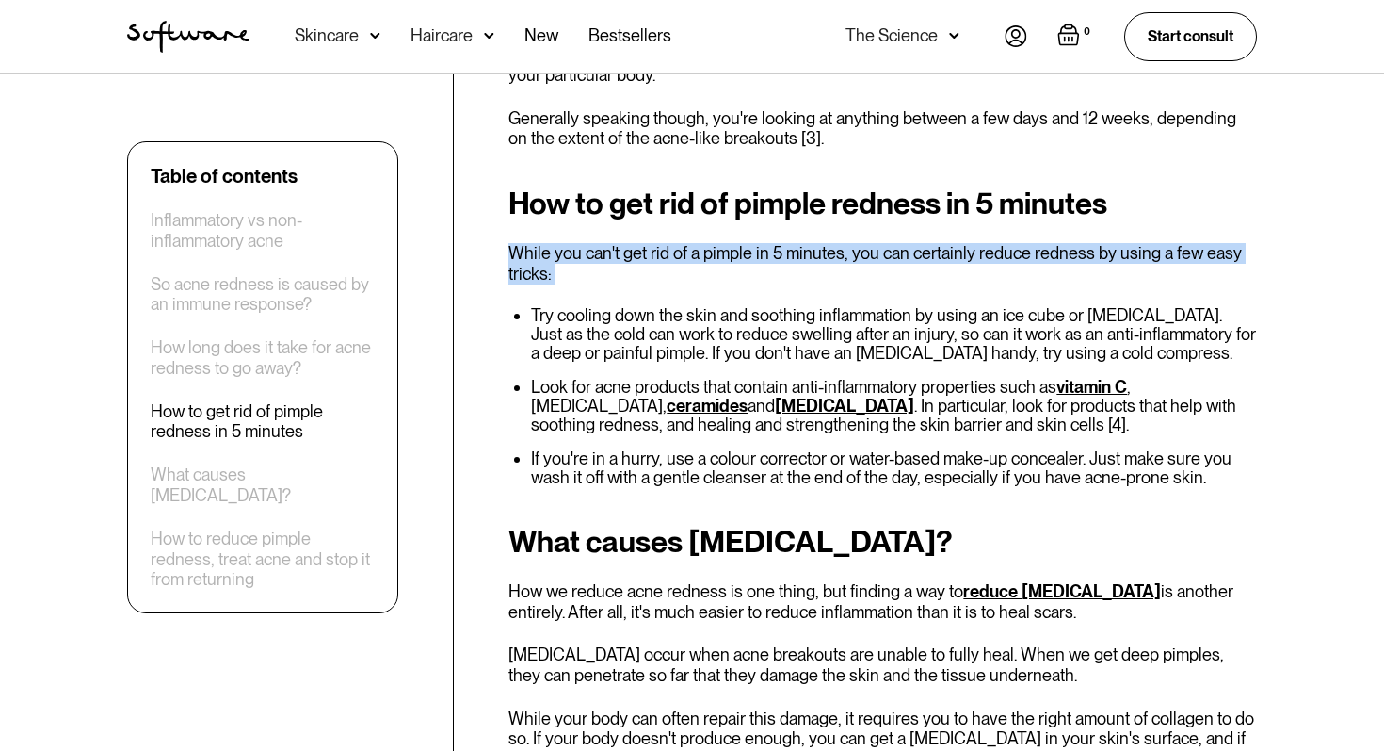
click at [677, 306] on li "Try cooling down the skin and soothing inflammation by using an ice cube or [ME…" at bounding box center [894, 334] width 726 height 57
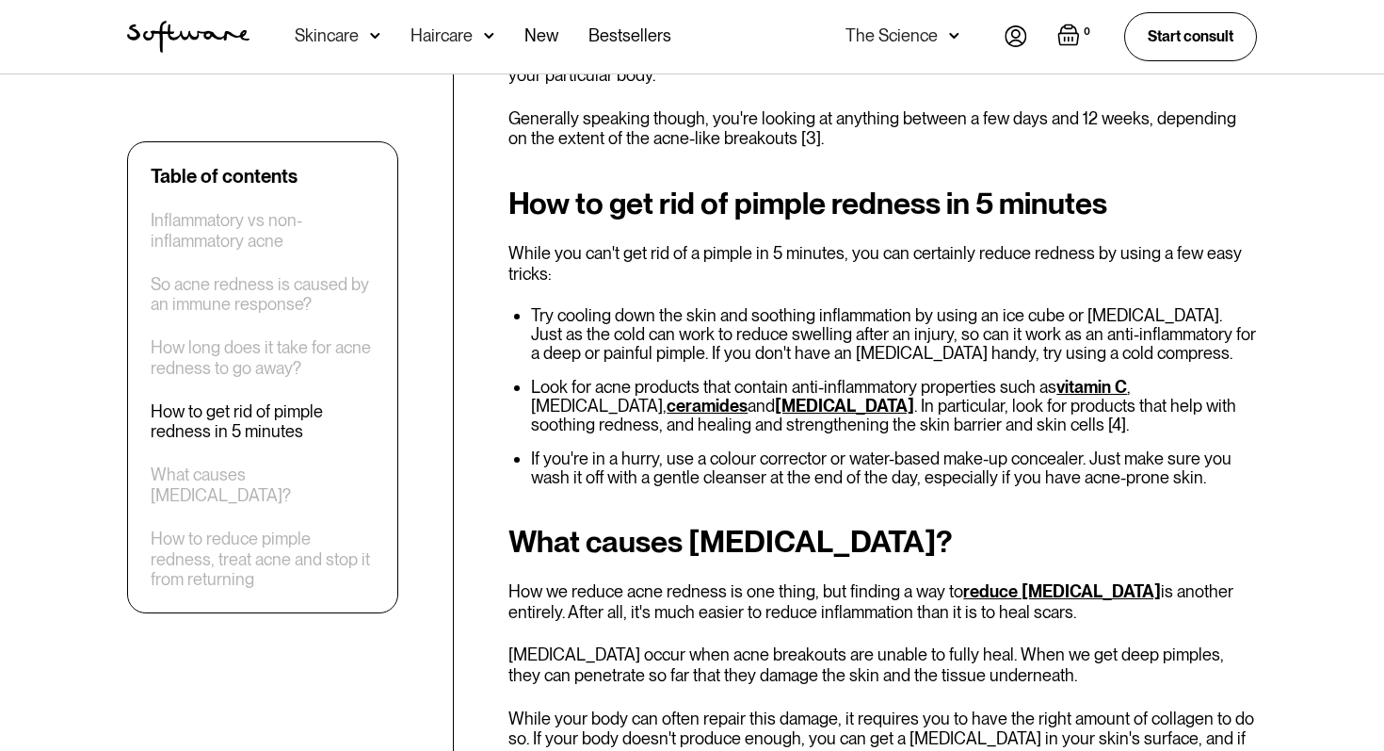
click at [677, 306] on li "Try cooling down the skin and soothing inflammation by using an ice cube or [ME…" at bounding box center [894, 334] width 726 height 57
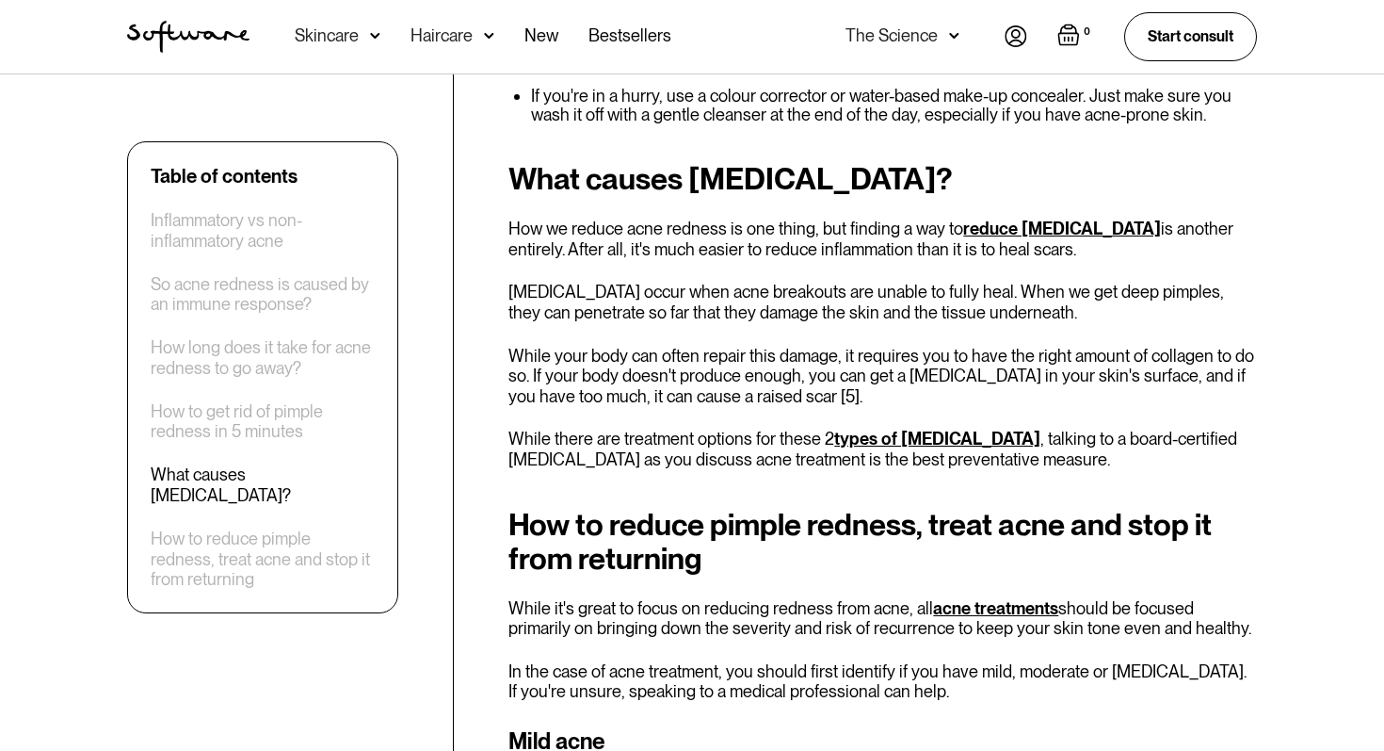
scroll to position [2202, 0]
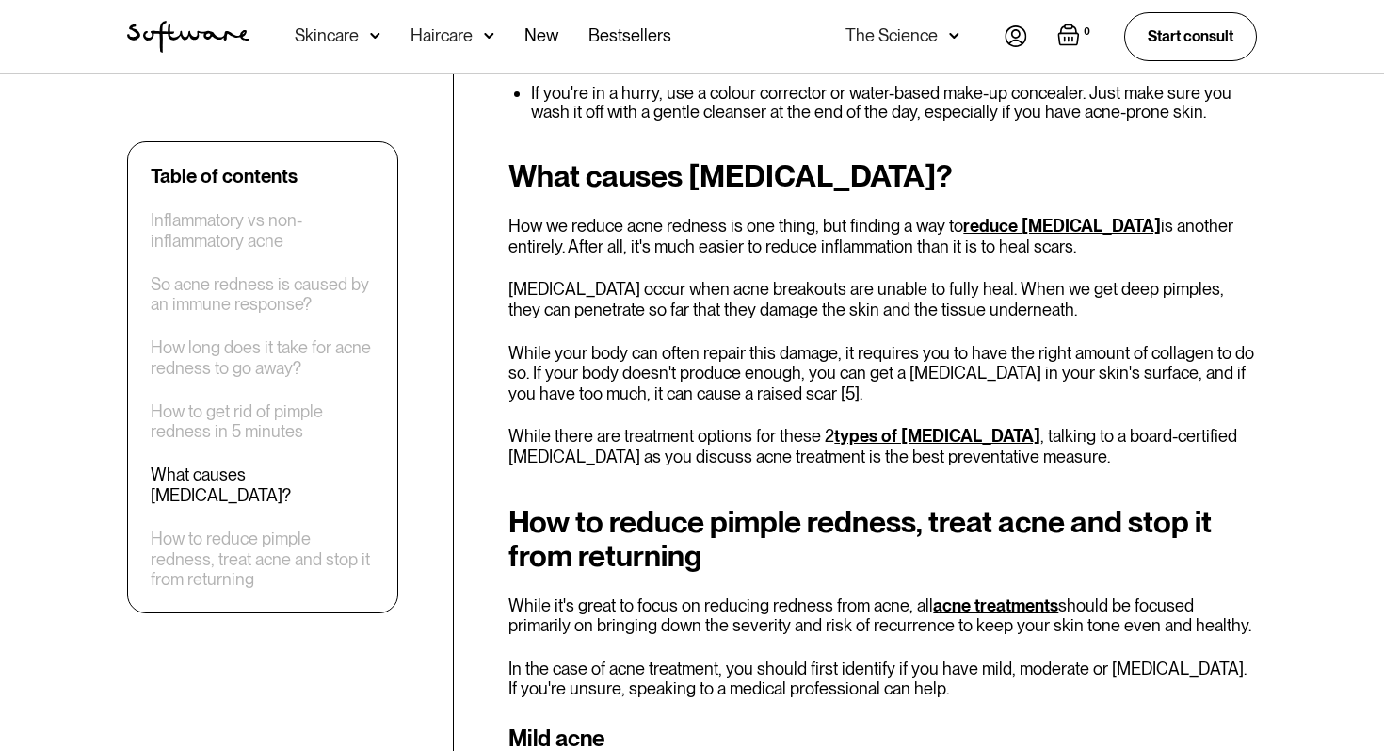
click at [684, 216] on p "How we reduce acne redness is one thing, but finding a way to reduce [MEDICAL_D…" at bounding box center [883, 236] width 749 height 40
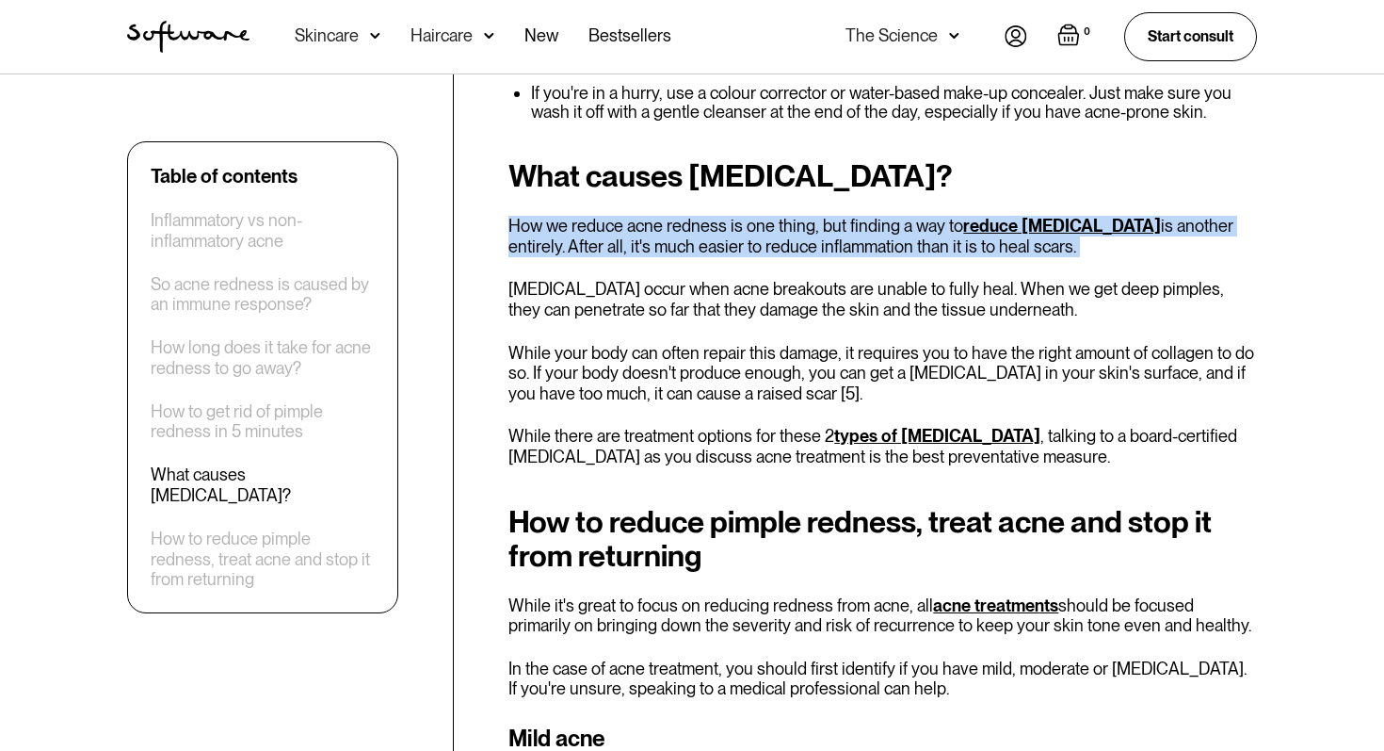
click at [682, 216] on p "How we reduce acne redness is one thing, but finding a way to reduce [MEDICAL_D…" at bounding box center [883, 236] width 749 height 40
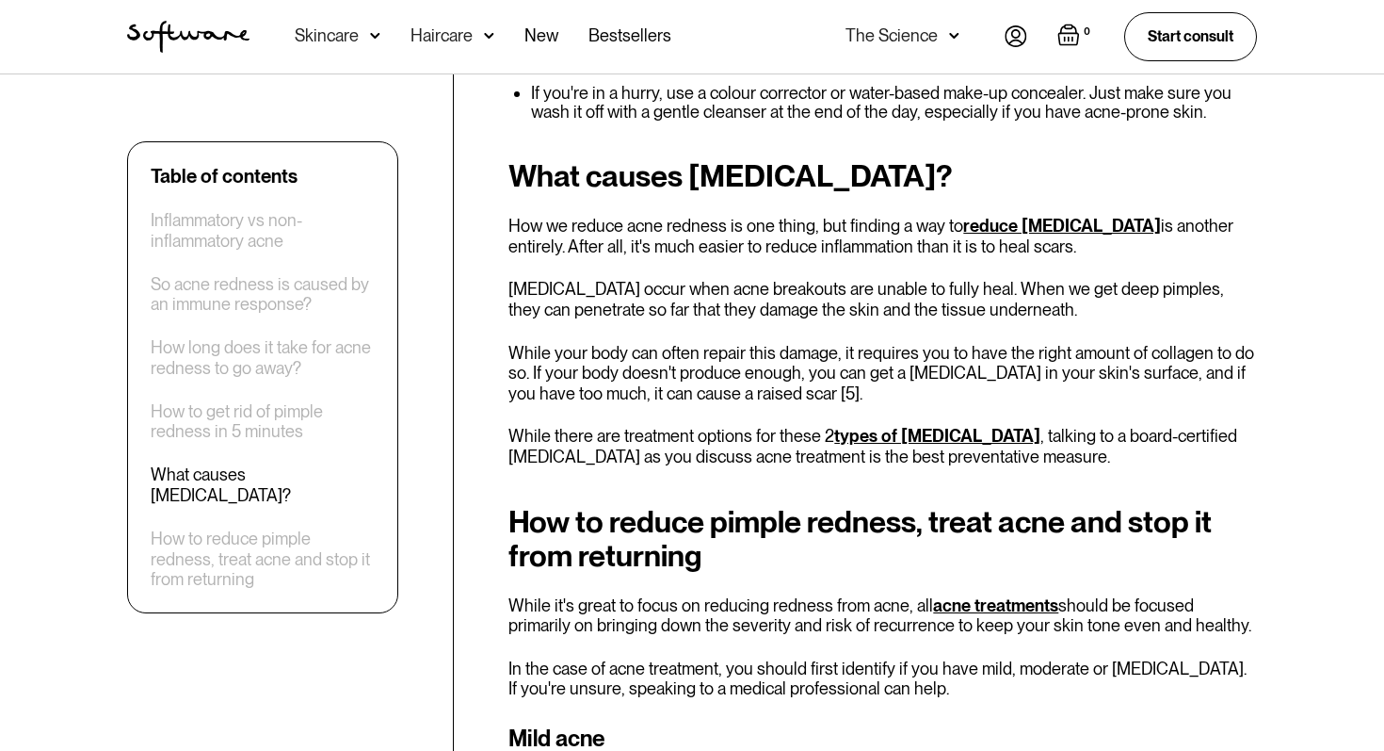
click at [682, 216] on p "How we reduce acne redness is one thing, but finding a way to reduce [MEDICAL_D…" at bounding box center [883, 236] width 749 height 40
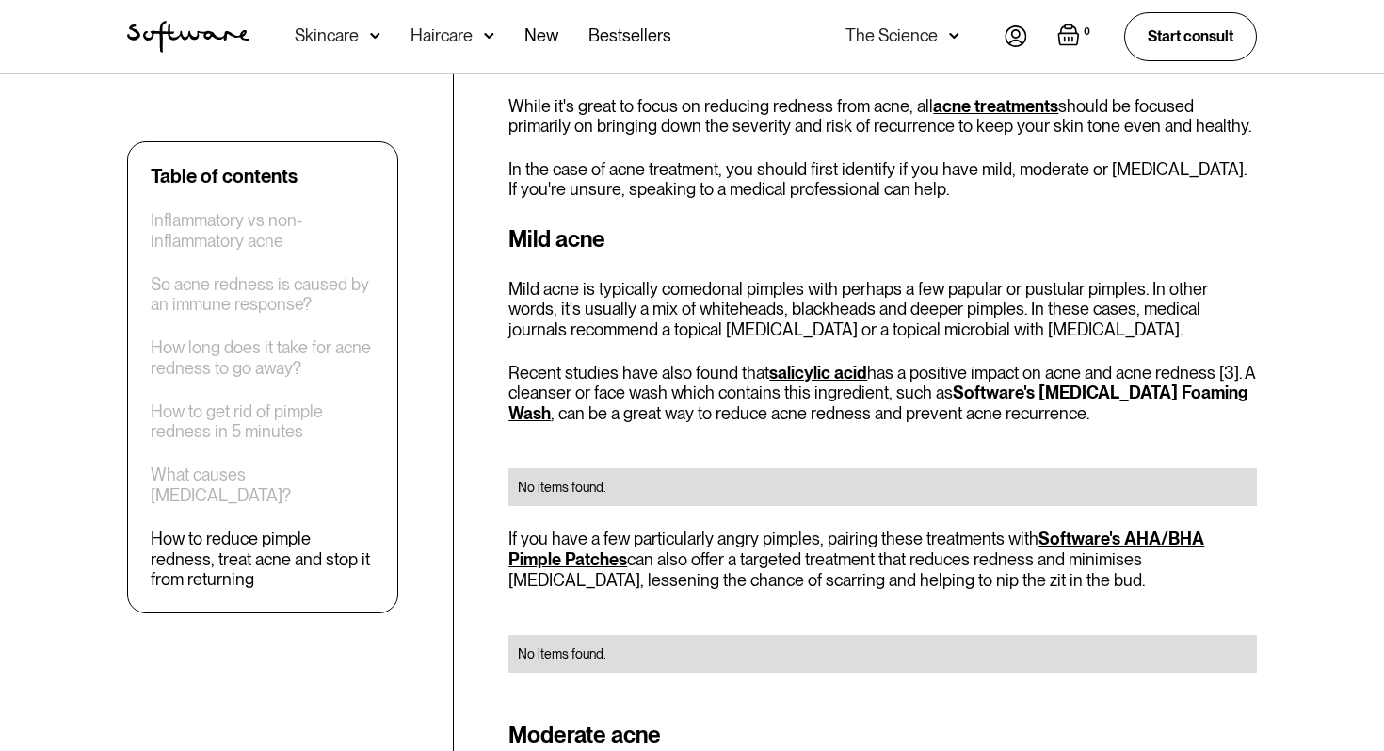
scroll to position [2702, 0]
click at [683, 278] on p "Mild acne is typically comedonal pimples with perhaps a few papular or pustular…" at bounding box center [883, 308] width 749 height 61
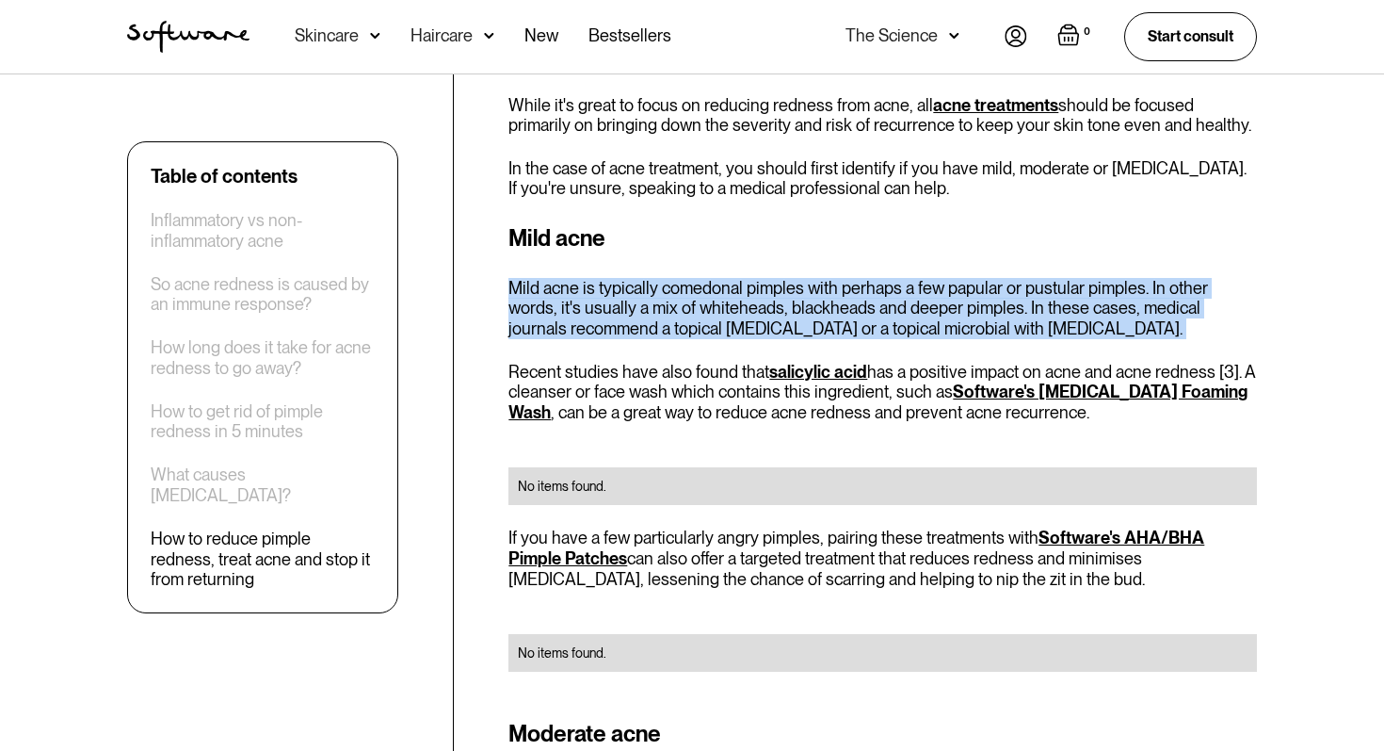
click at [683, 278] on p "Mild acne is typically comedonal pimples with perhaps a few papular or pustular…" at bounding box center [883, 308] width 749 height 61
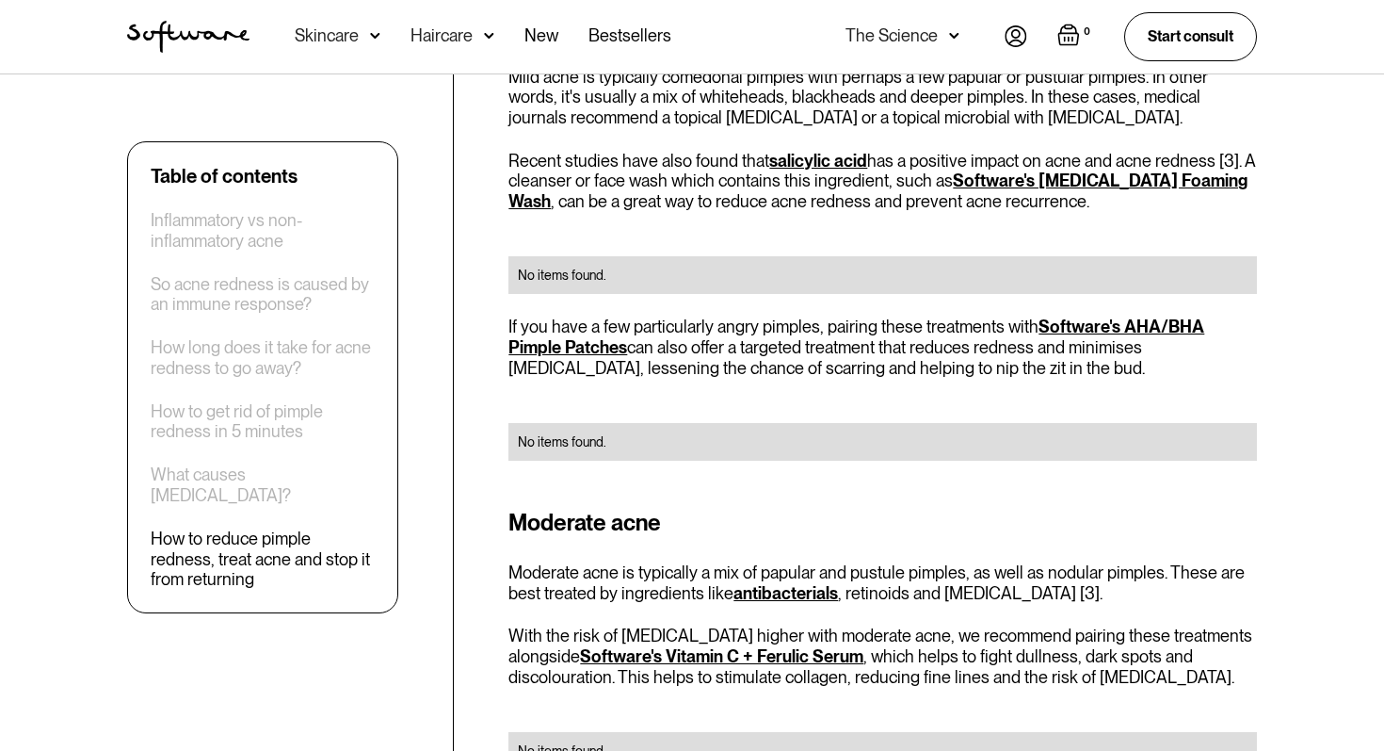
scroll to position [2915, 0]
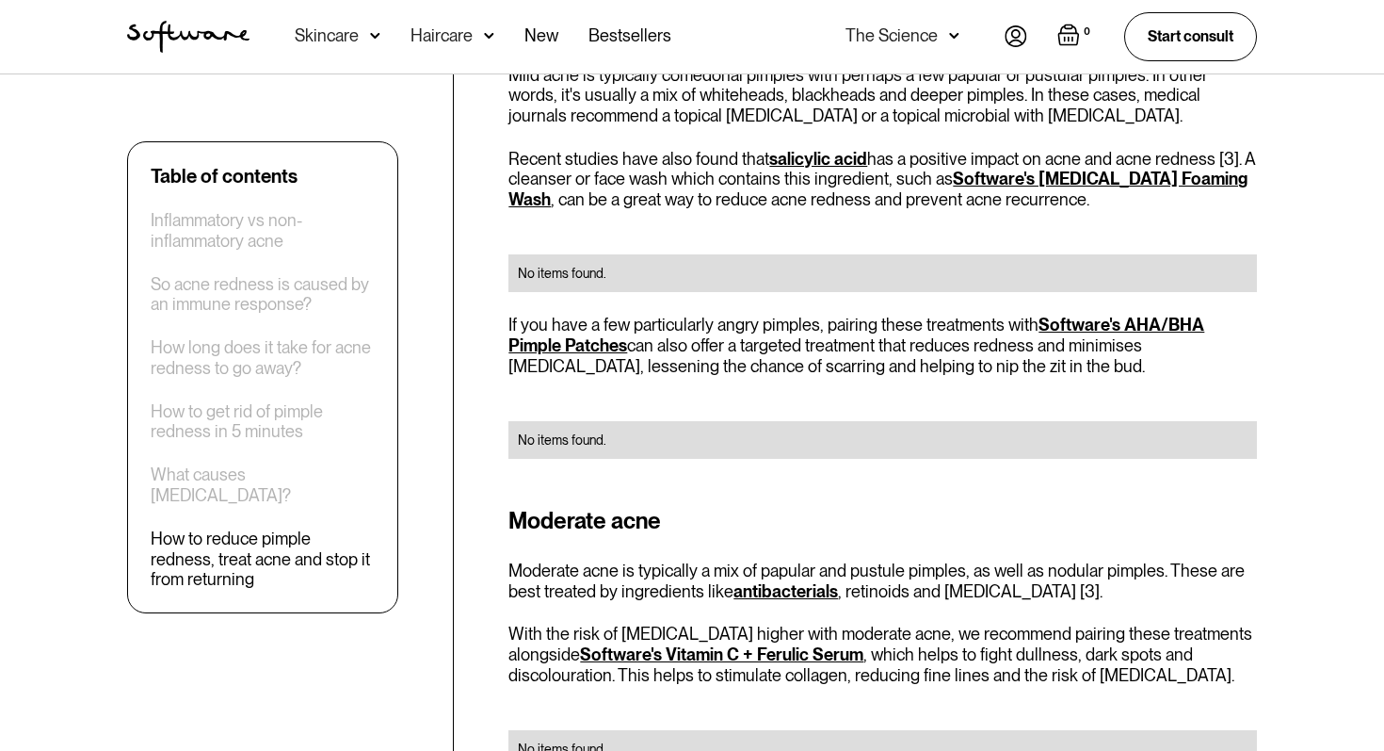
click at [689, 324] on p "If you have a few particularly angry pimples, pairing these treatments with Sof…" at bounding box center [883, 345] width 749 height 61
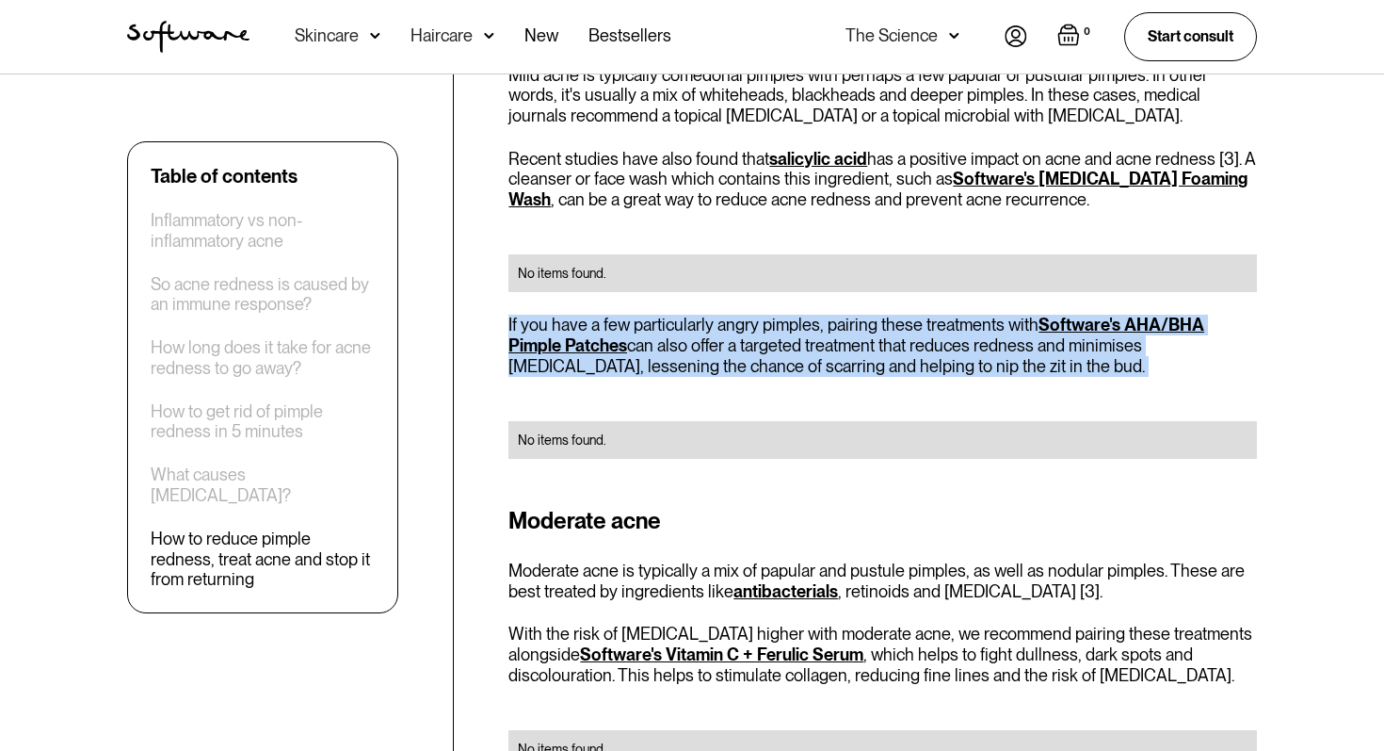
click at [689, 324] on p "If you have a few particularly angry pimples, pairing these treatments with Sof…" at bounding box center [883, 345] width 749 height 61
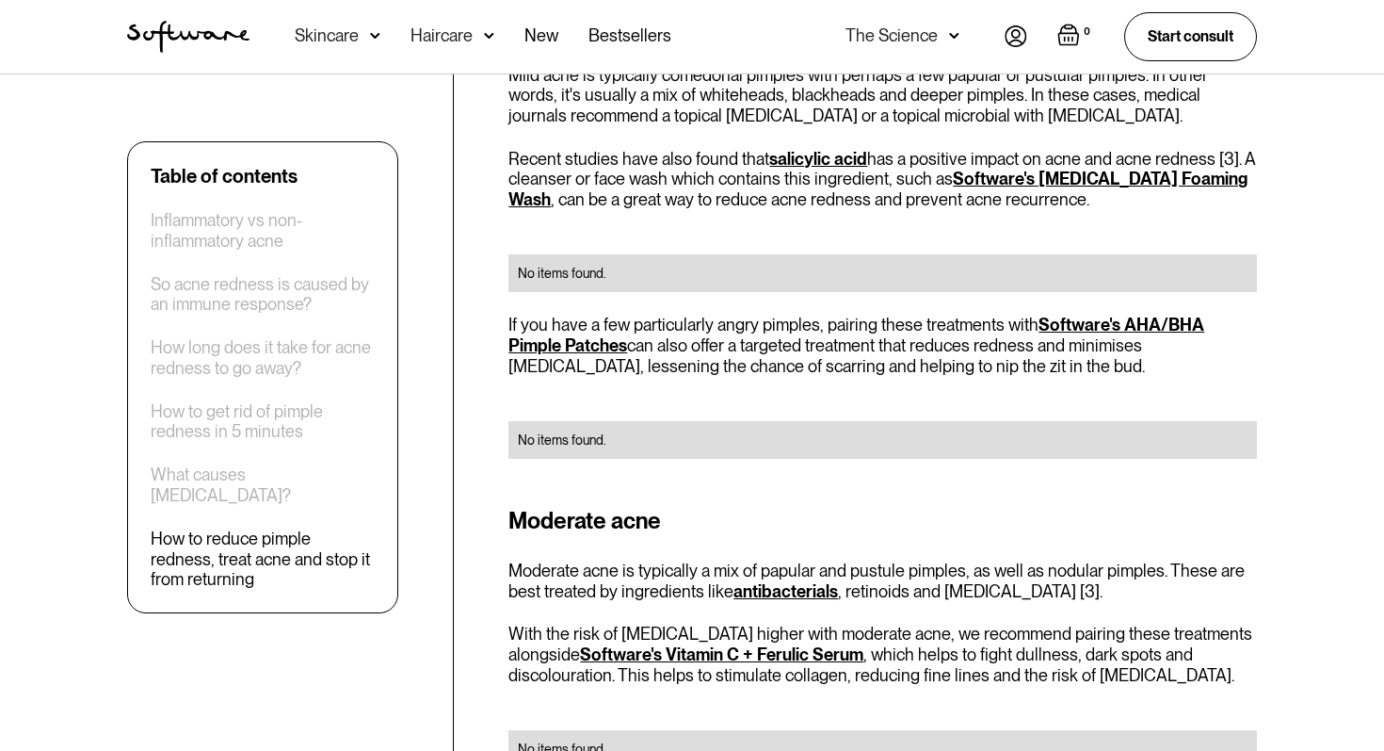
click at [689, 324] on p "If you have a few particularly angry pimples, pairing these treatments with Sof…" at bounding box center [883, 345] width 749 height 61
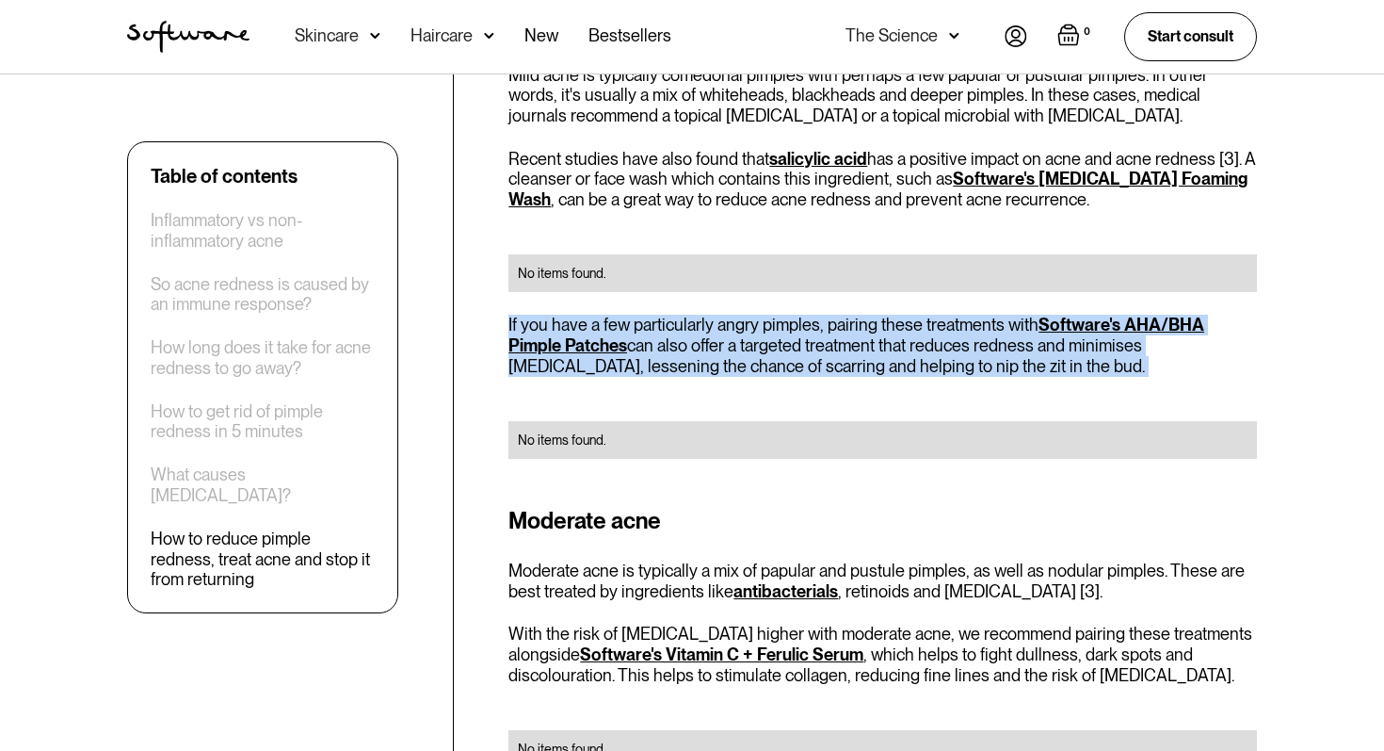
click at [643, 167] on p "Recent studies have also found that [MEDICAL_DATA] has a positive impact on acn…" at bounding box center [883, 179] width 749 height 61
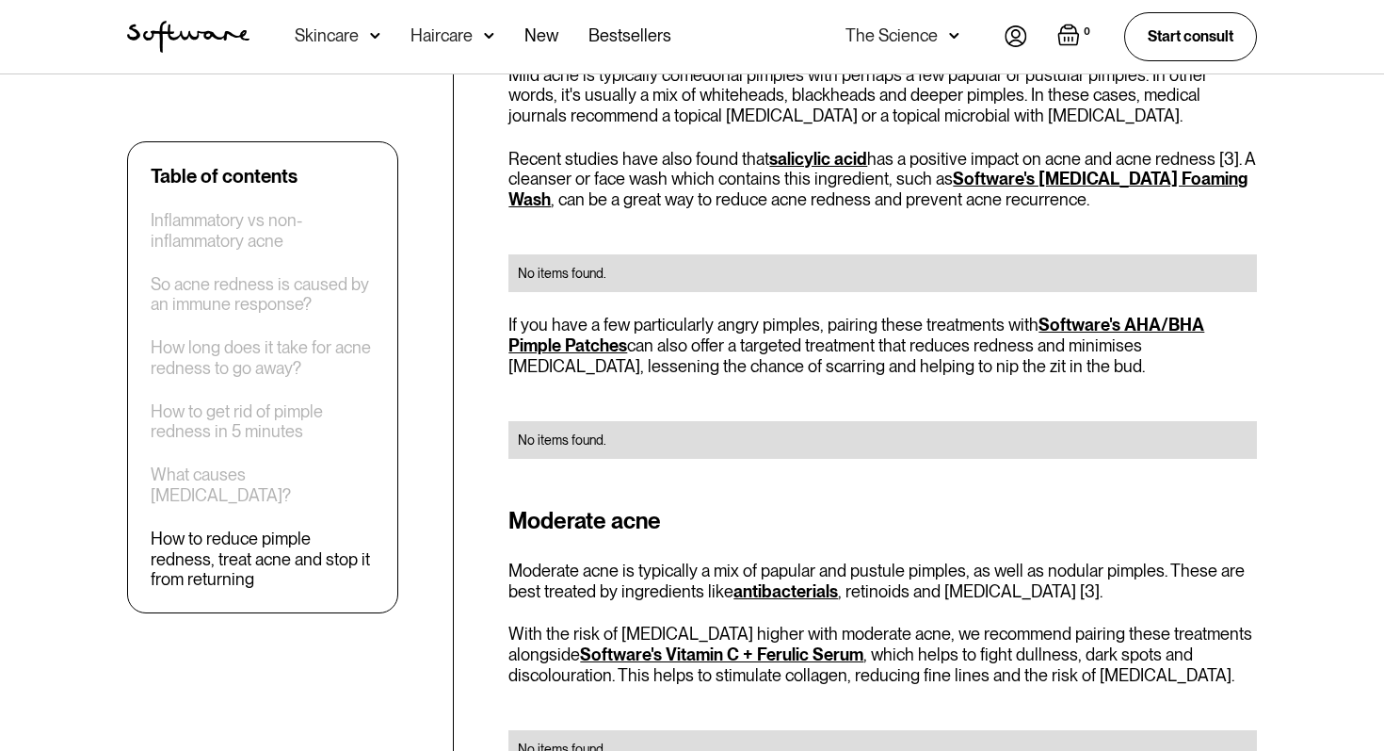
click at [643, 167] on p "Recent studies have also found that [MEDICAL_DATA] has a positive impact on acn…" at bounding box center [883, 179] width 749 height 61
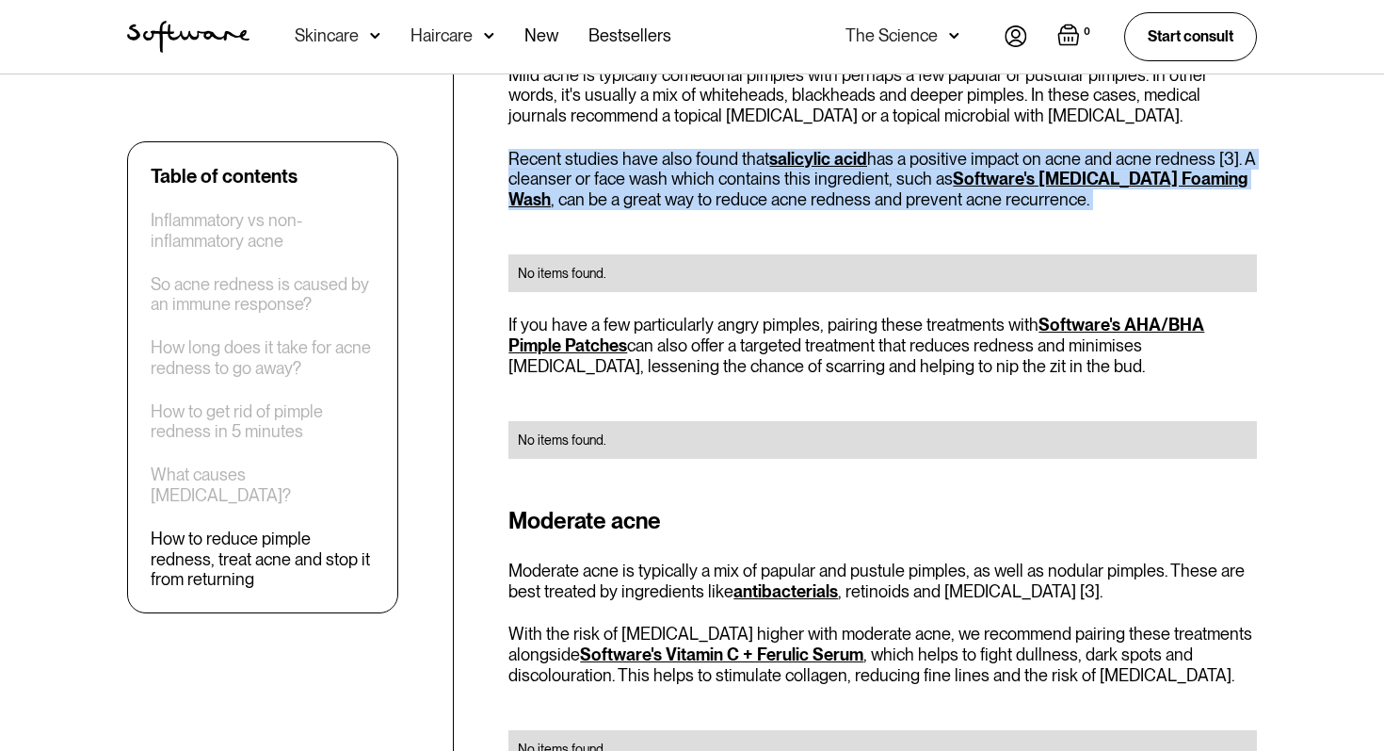
click at [797, 171] on p "Recent studies have also found that [MEDICAL_DATA] has a positive impact on acn…" at bounding box center [883, 179] width 749 height 61
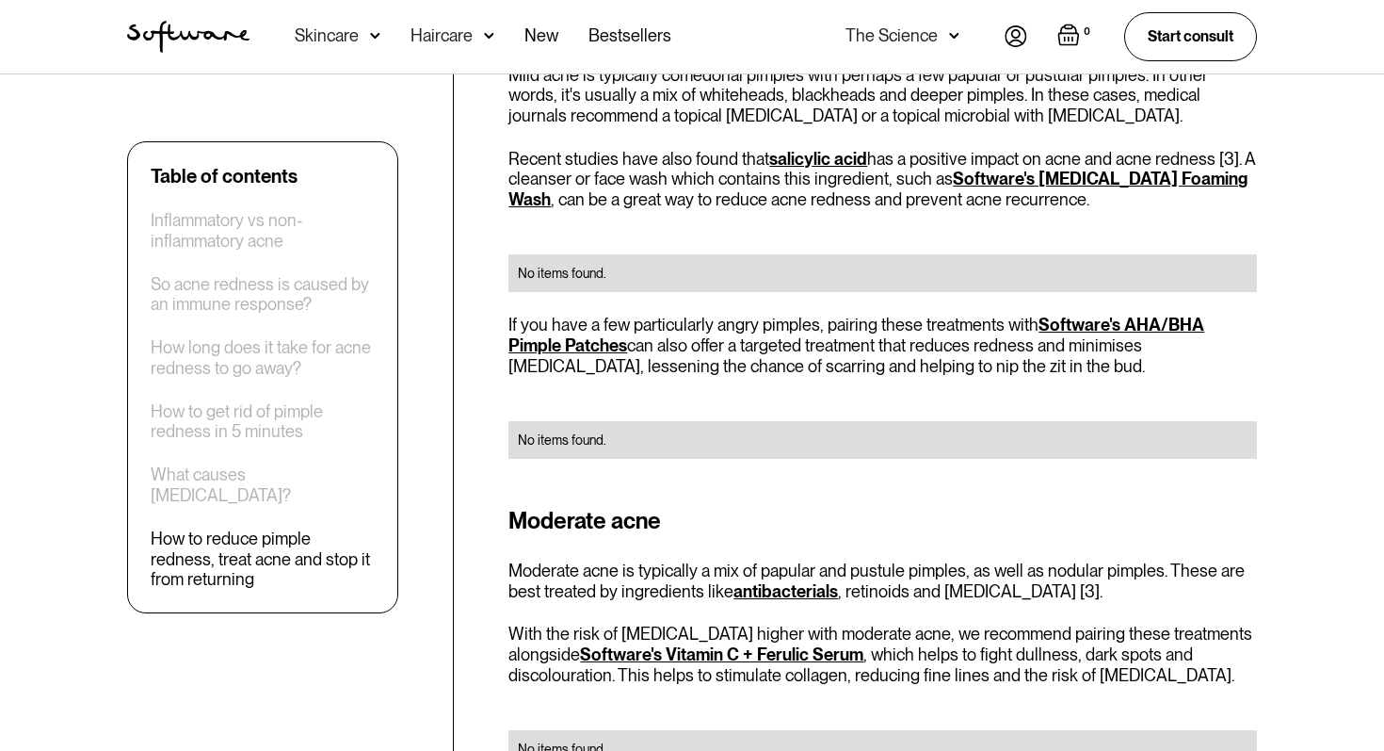
scroll to position [3019, 0]
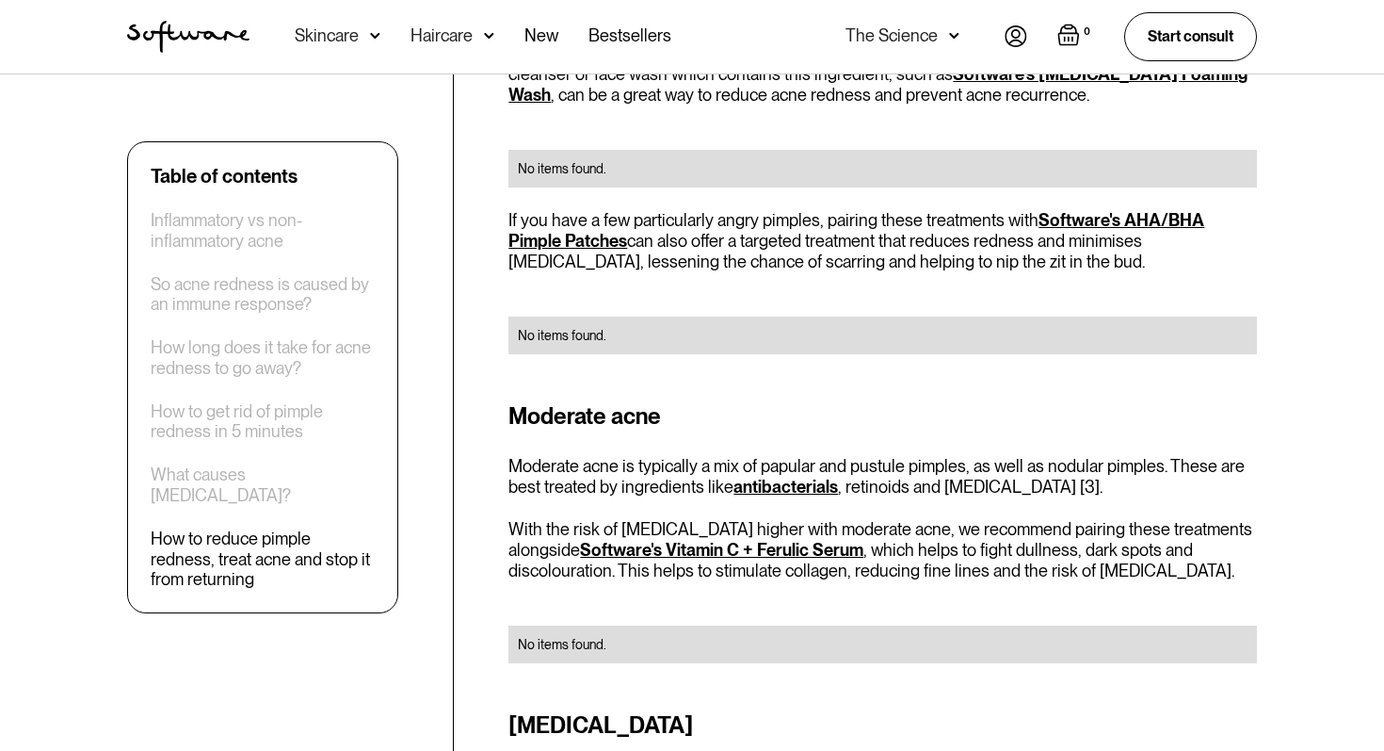
click at [812, 217] on p "If you have a few particularly angry pimples, pairing these treatments with Sof…" at bounding box center [883, 240] width 749 height 61
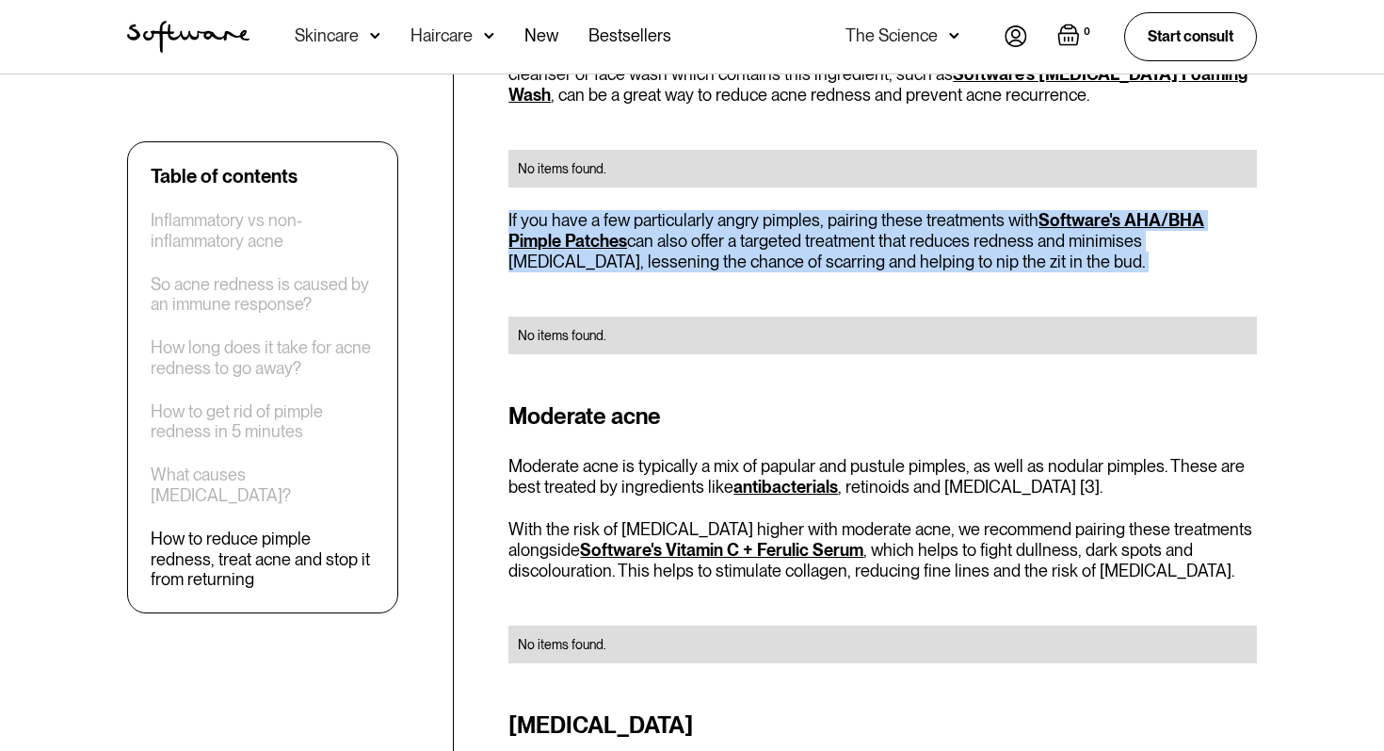
click at [812, 217] on p "If you have a few particularly angry pimples, pairing these treatments with Sof…" at bounding box center [883, 240] width 749 height 61
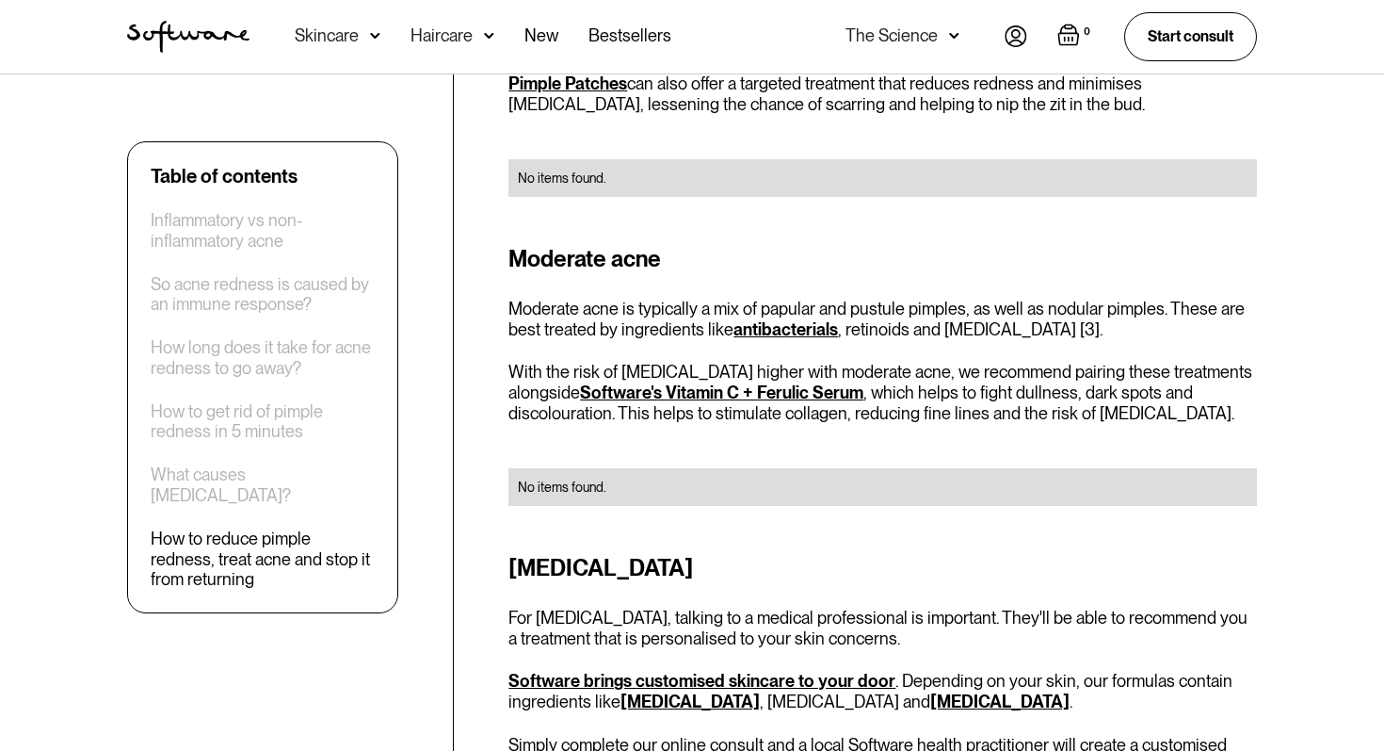
scroll to position [3233, 0]
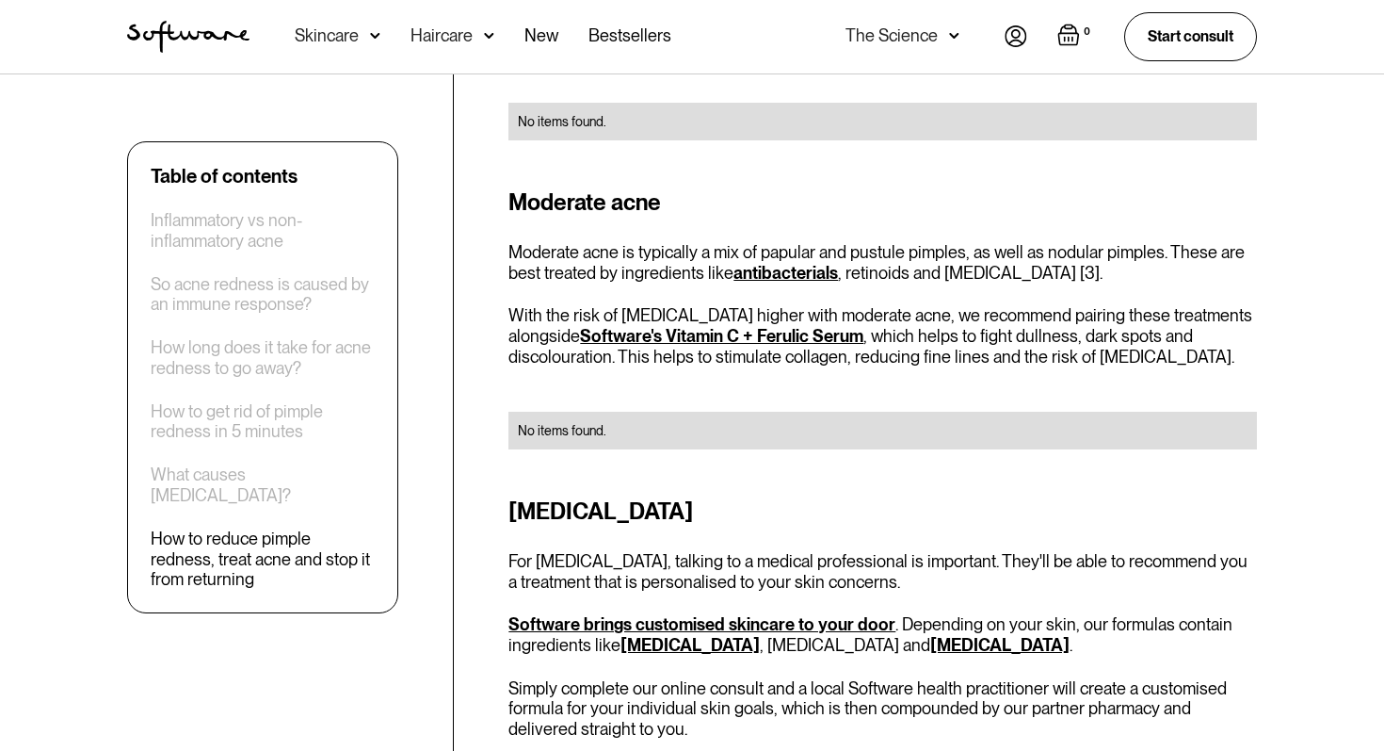
click at [897, 310] on p "With the risk of [MEDICAL_DATA] higher with moderate acne, we recommend pairing…" at bounding box center [883, 335] width 749 height 61
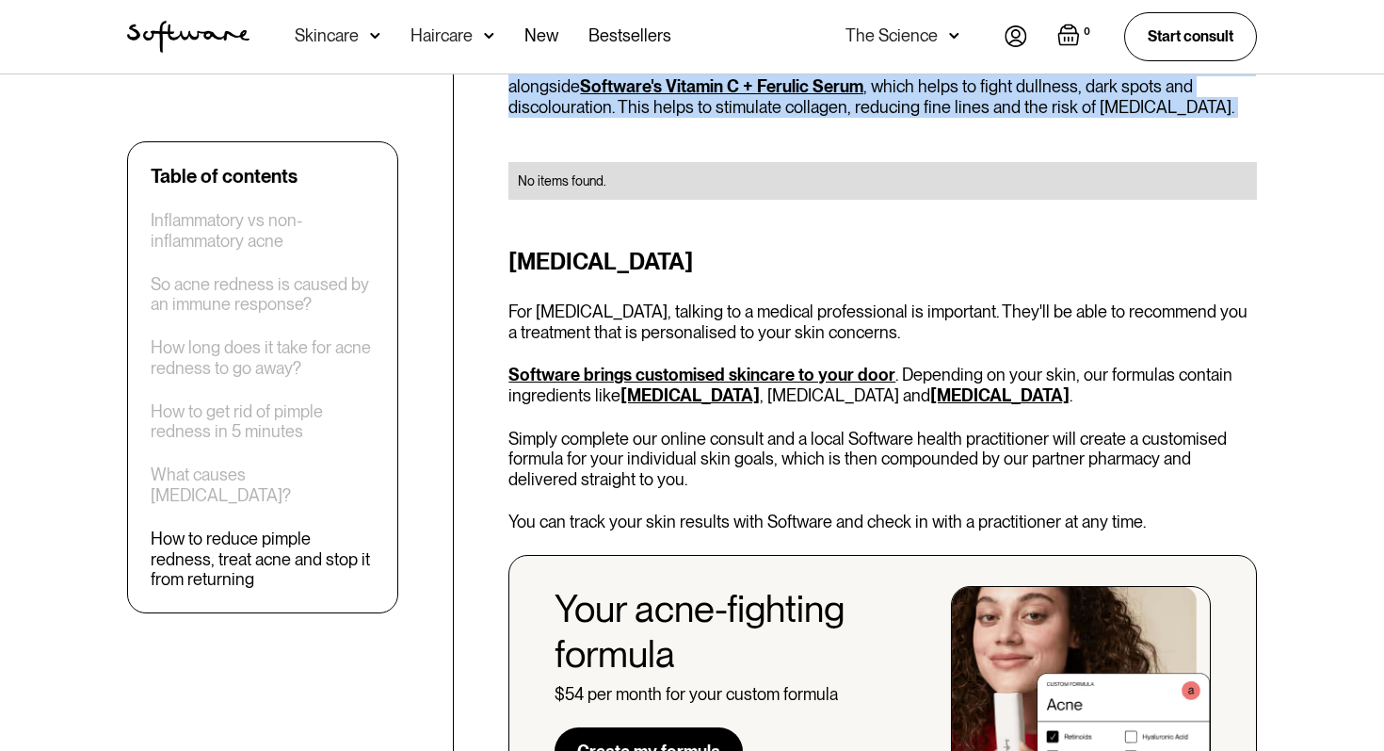
scroll to position [3516, 0]
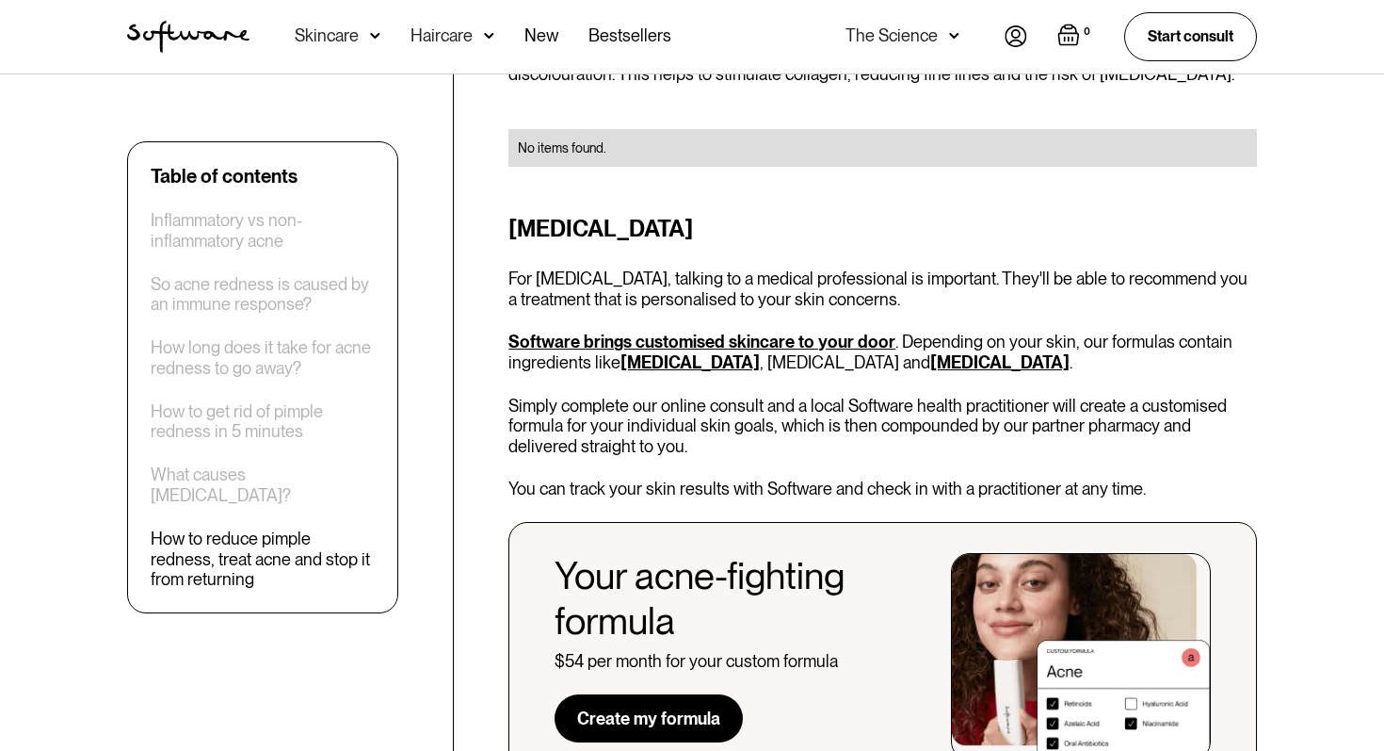
click at [870, 268] on p "For [MEDICAL_DATA], talking to a medical professional is important. They'll be …" at bounding box center [883, 288] width 749 height 40
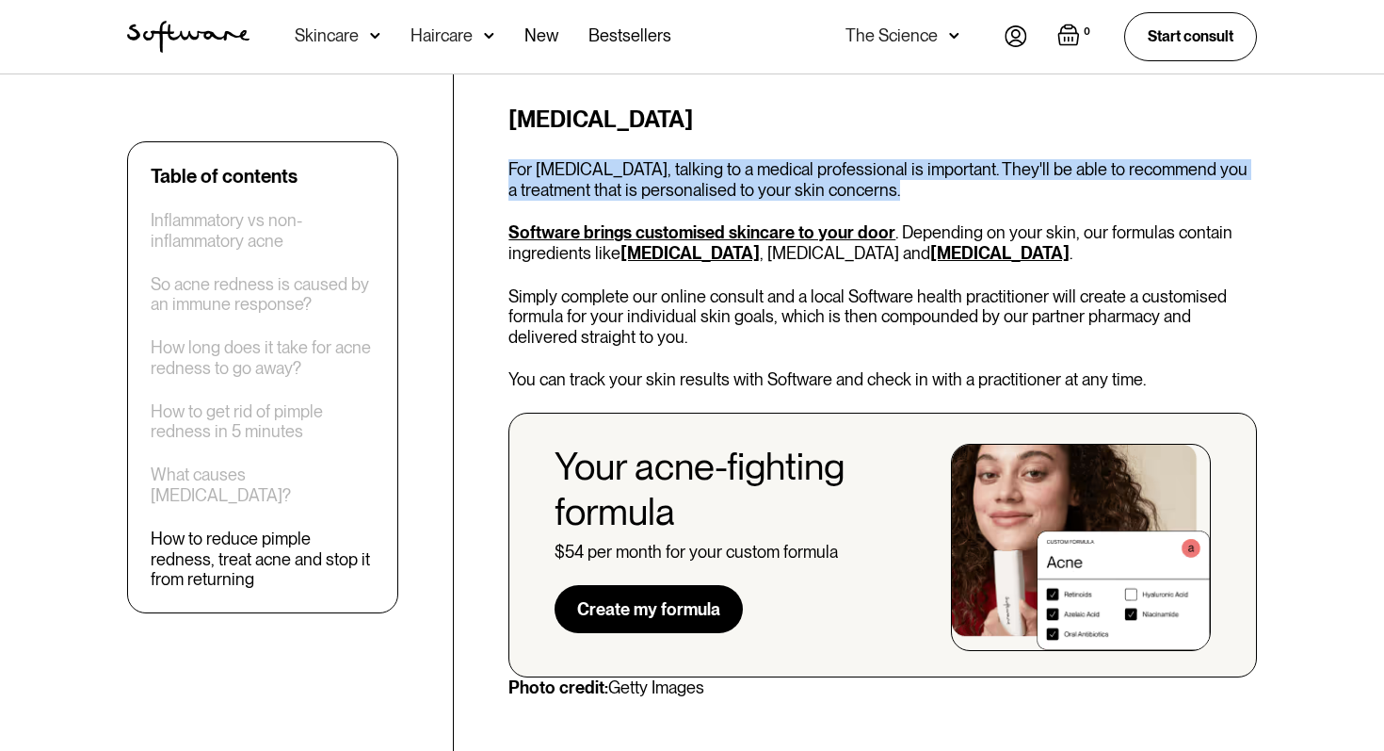
scroll to position [3626, 0]
click at [817, 318] on p "Simply complete our online consult and a local Software health practitioner wil…" at bounding box center [883, 315] width 749 height 61
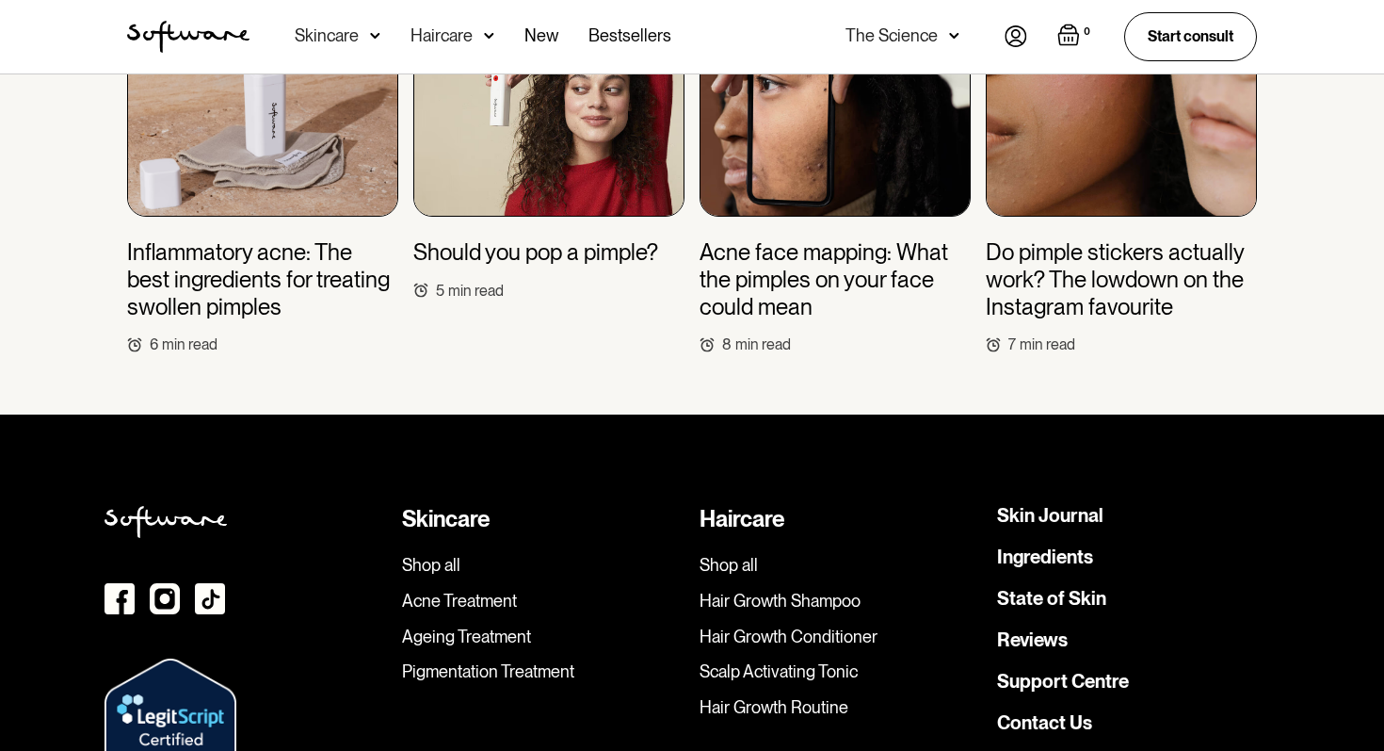
scroll to position [4953, 0]
